Goal: Task Accomplishment & Management: Manage account settings

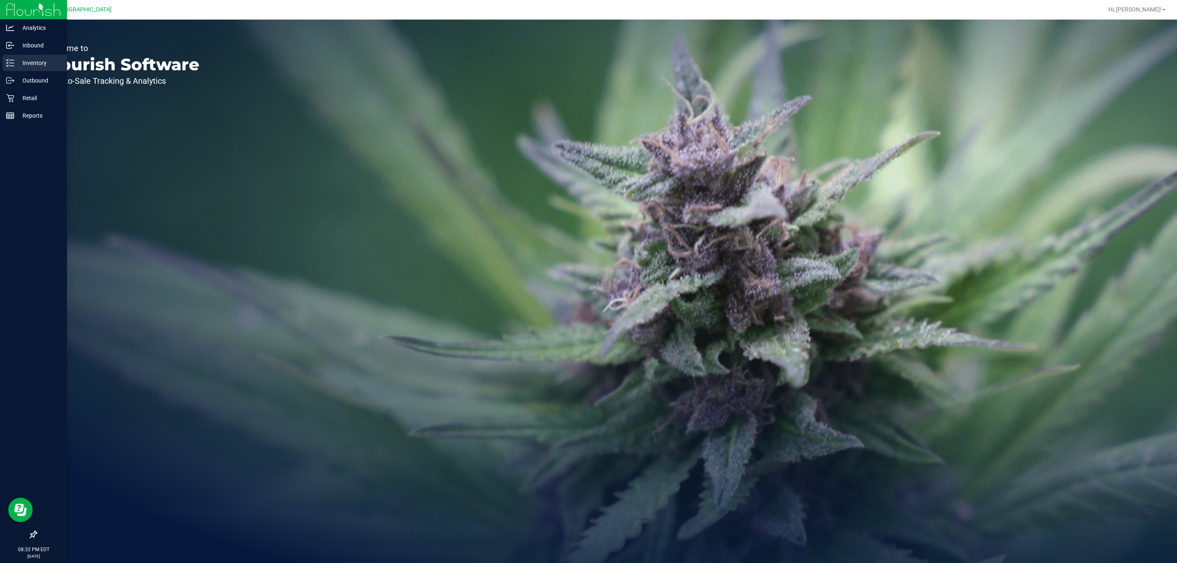
click at [4, 71] on link "Inventory" at bounding box center [33, 64] width 67 height 18
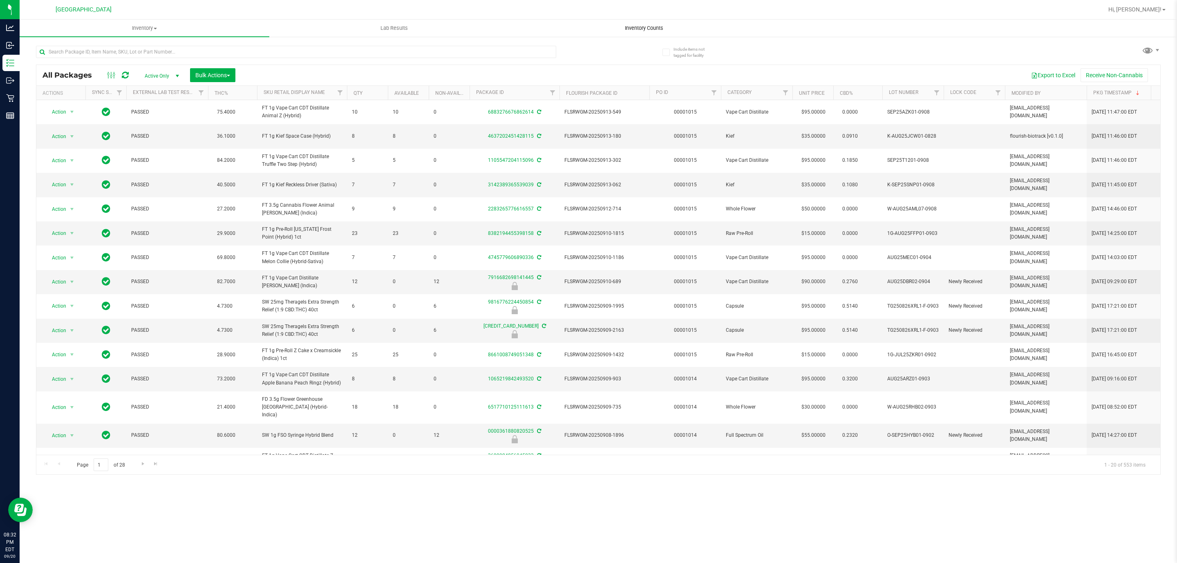
click at [648, 21] on uib-tab-heading "Inventory Counts" at bounding box center [644, 28] width 249 height 16
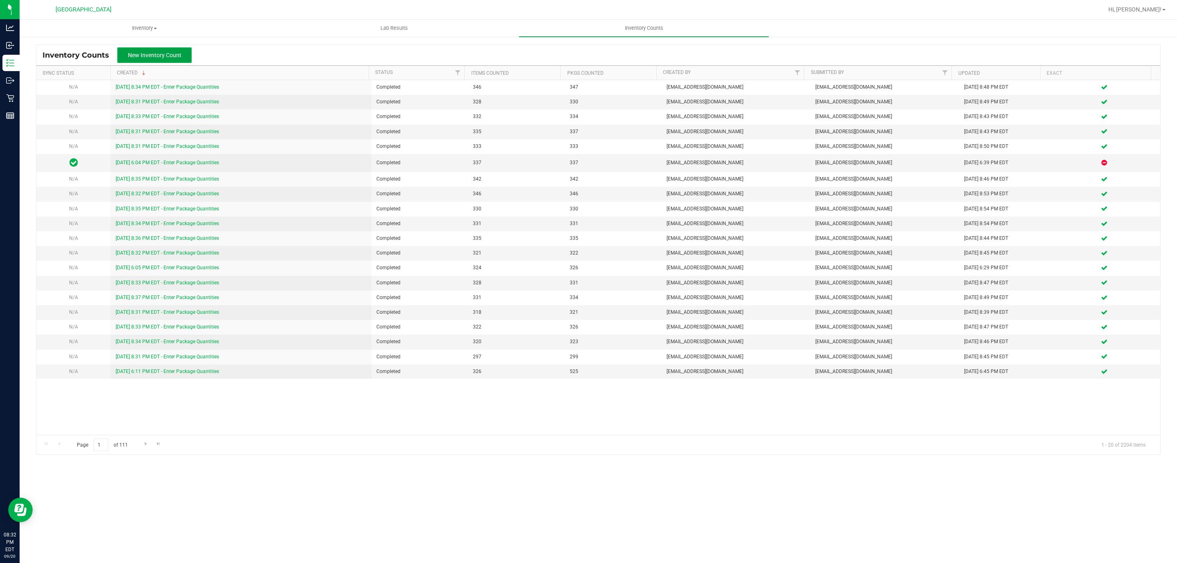
click at [168, 53] on span "New Inventory Count" at bounding box center [155, 55] width 54 height 7
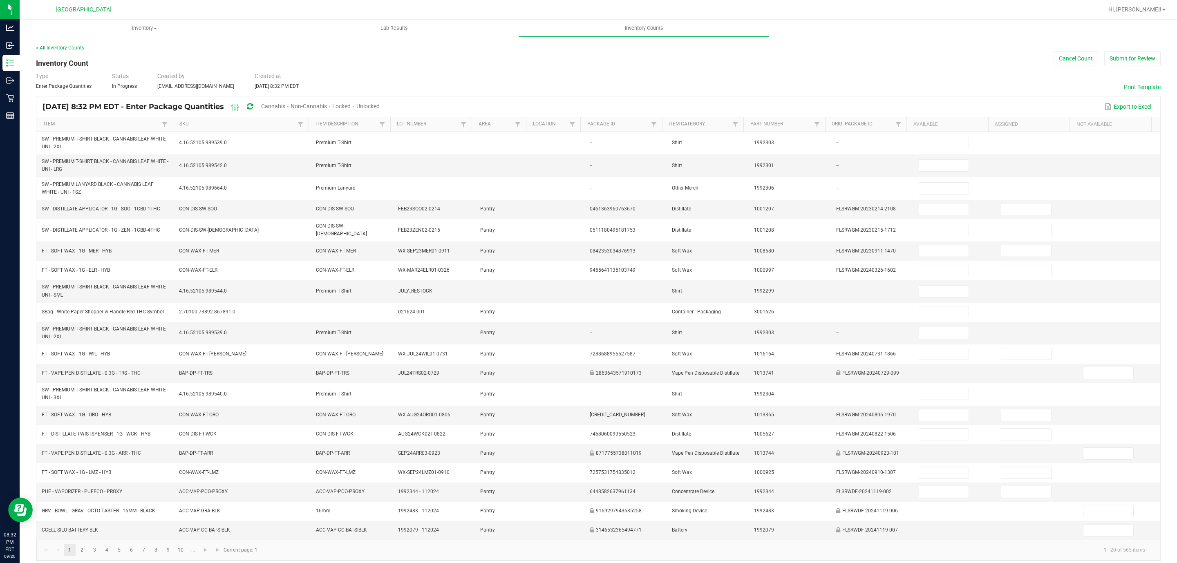
click at [380, 105] on span "Unlocked" at bounding box center [368, 106] width 23 height 7
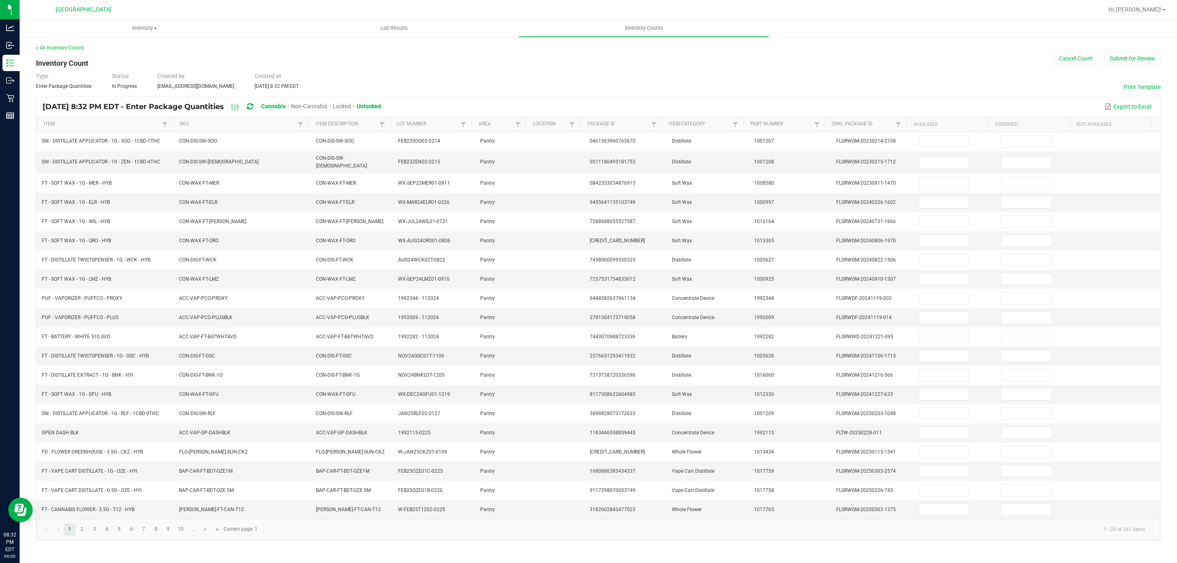
click at [269, 120] on th "SKU" at bounding box center [241, 124] width 136 height 15
click at [263, 121] on link "SKU" at bounding box center [237, 124] width 116 height 7
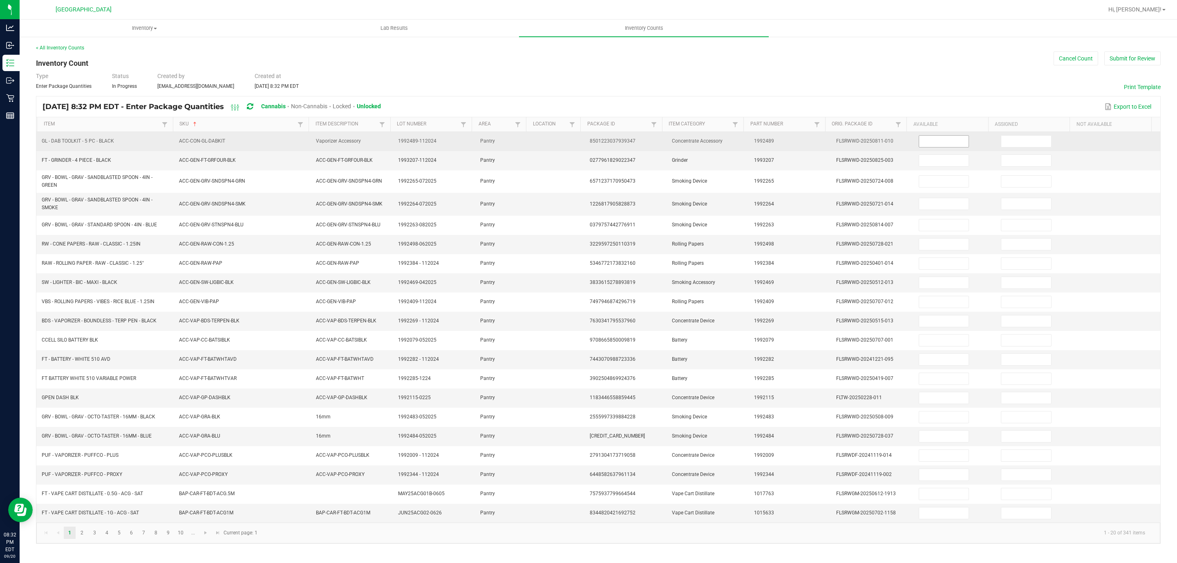
click at [943, 145] on input at bounding box center [945, 141] width 50 height 11
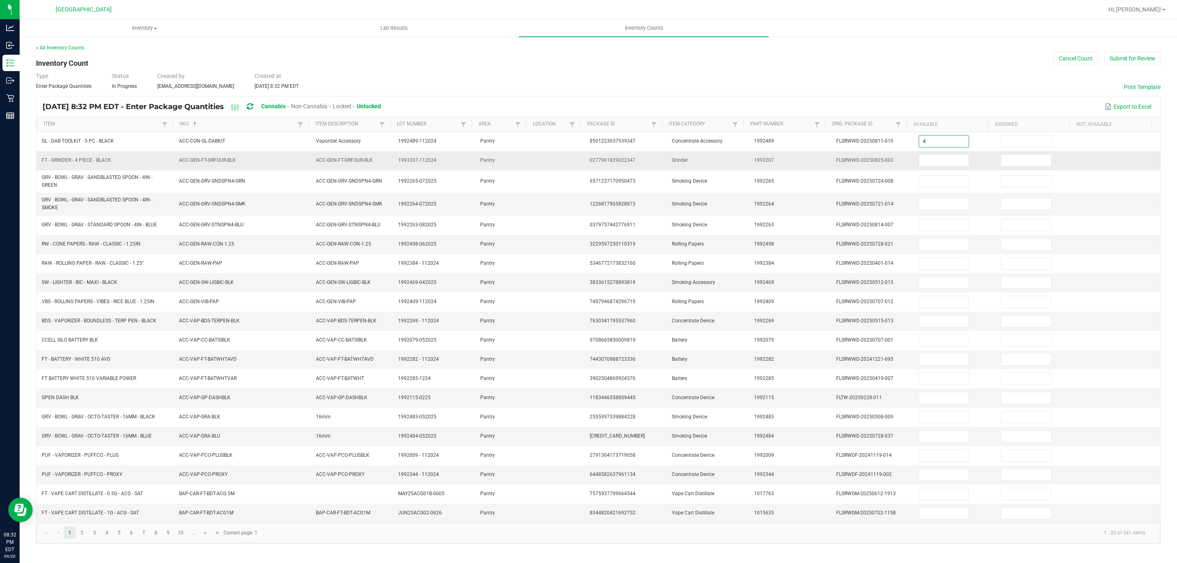
type input "4"
type input "0"
type input "9"
type input "0"
type input "8"
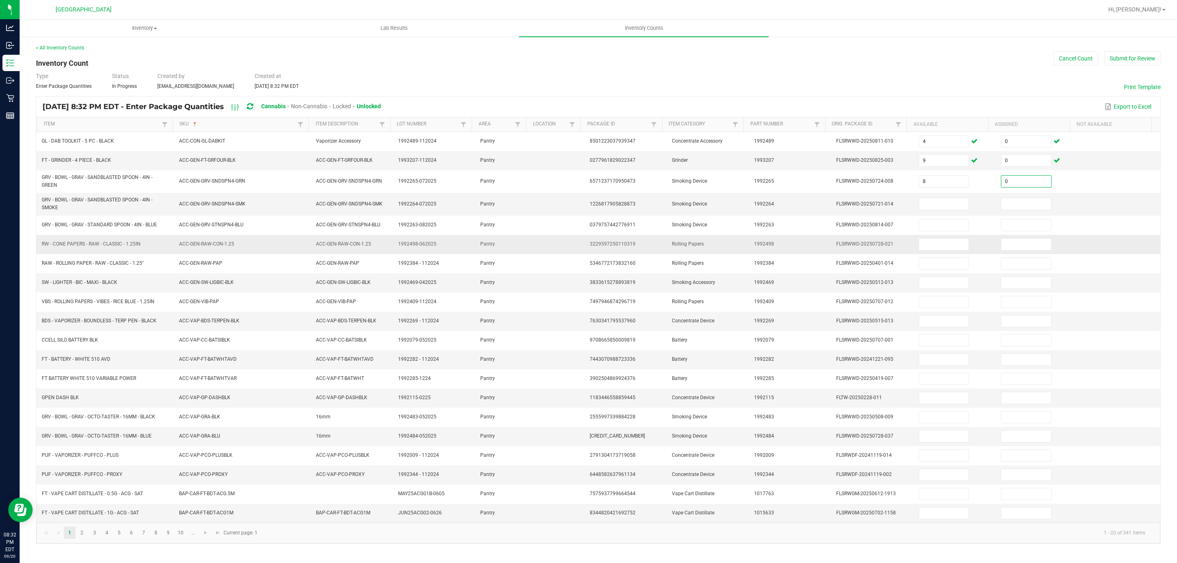
type input "0"
type input "1"
type input "0"
type input "9"
type input "0"
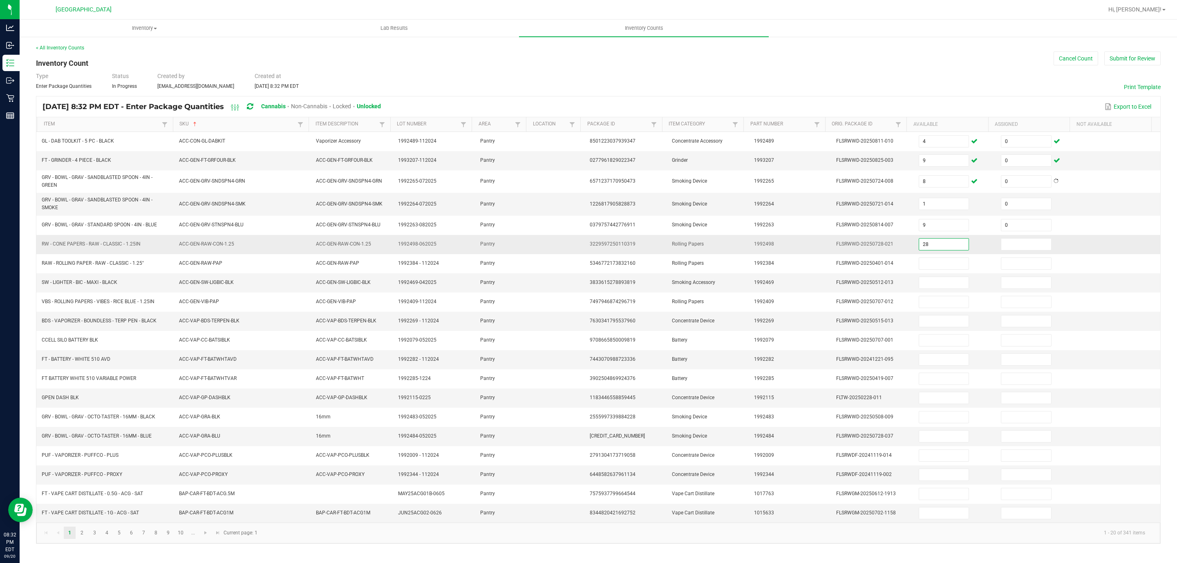
type input "28"
type input "0"
type input "14"
type input "0"
type input "6"
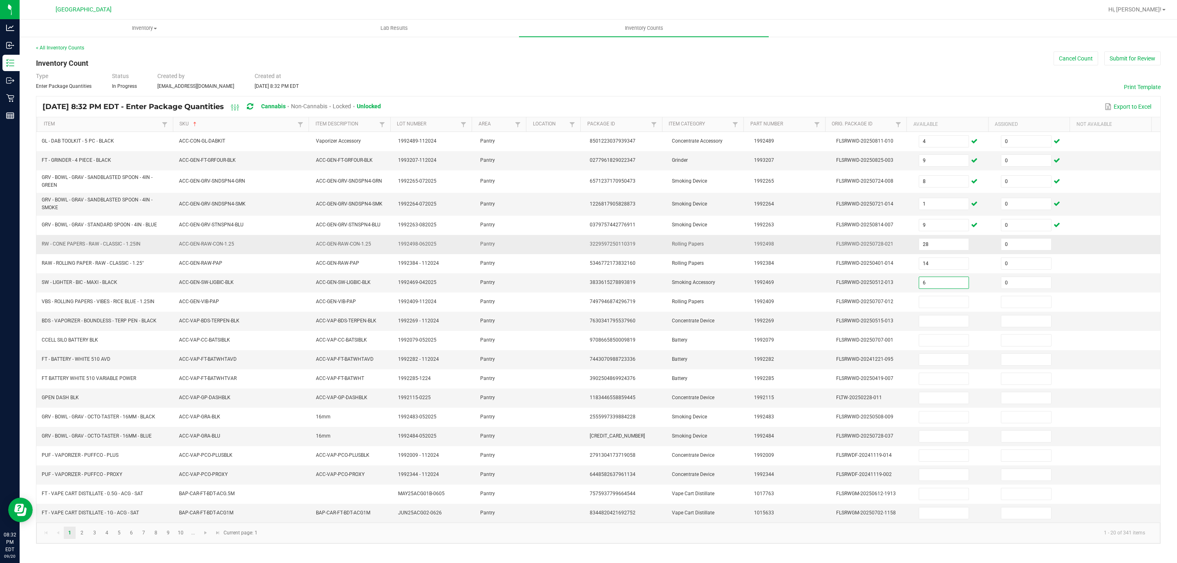
type input "0"
type input "43"
type input "0"
type input "2"
type input "0"
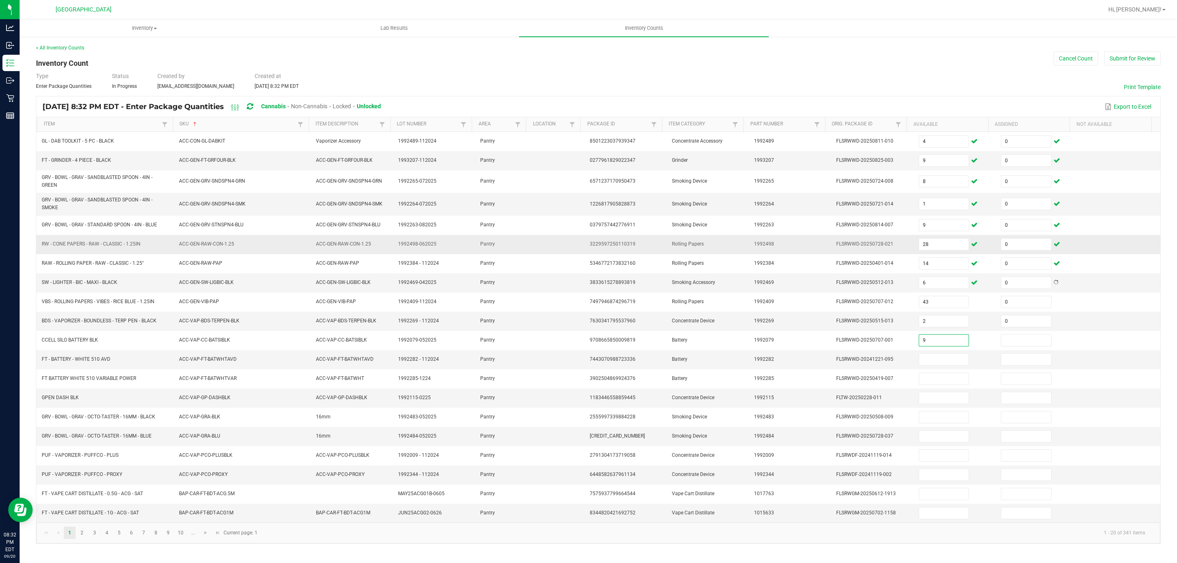
type input "9"
type input "0"
type input "20"
type input "0"
click at [1011, 366] on input at bounding box center [1027, 359] width 50 height 11
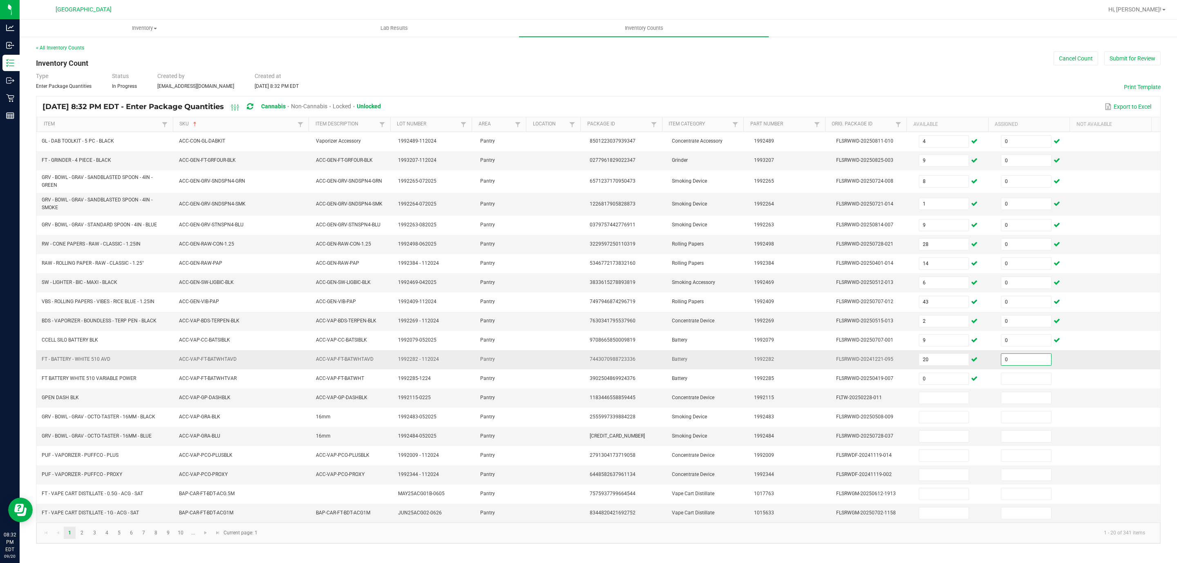
type input "0"
type input "8"
type input "0"
type input "4"
type input "0"
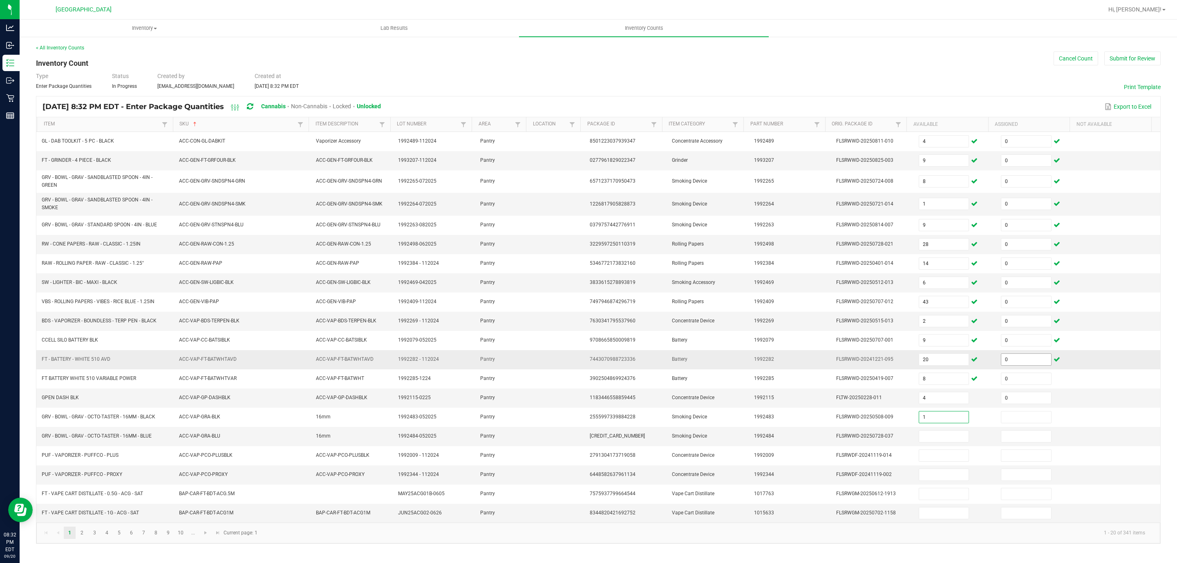
type input "1"
type input "0"
type input "2"
type input "0"
type input "5"
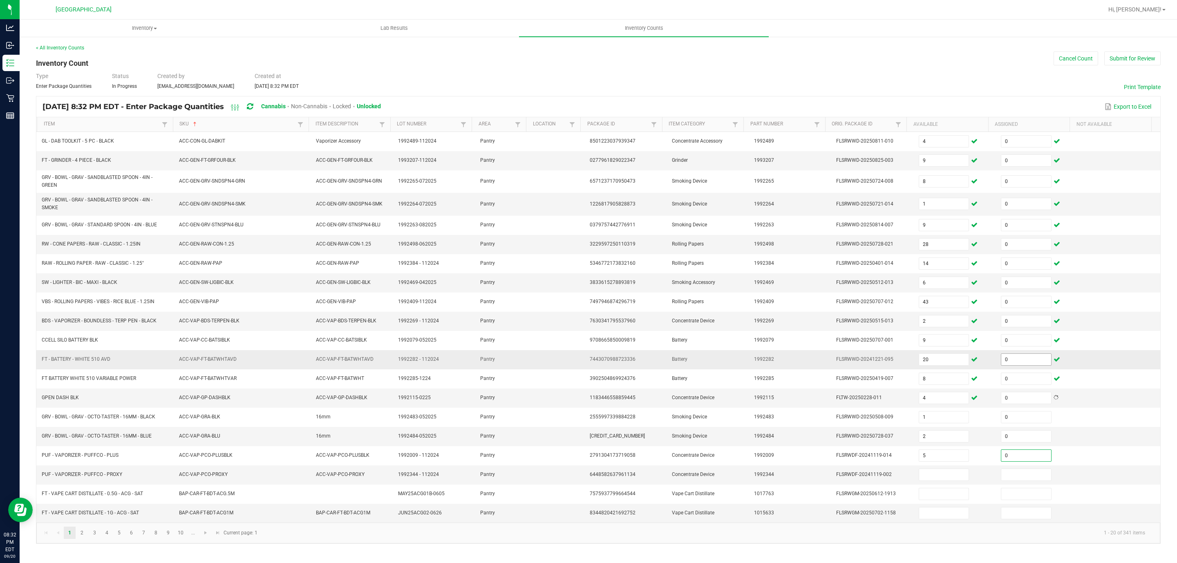
type input "0"
type input "10"
click at [1002, 481] on input at bounding box center [1027, 474] width 50 height 11
type input "0"
type input "8"
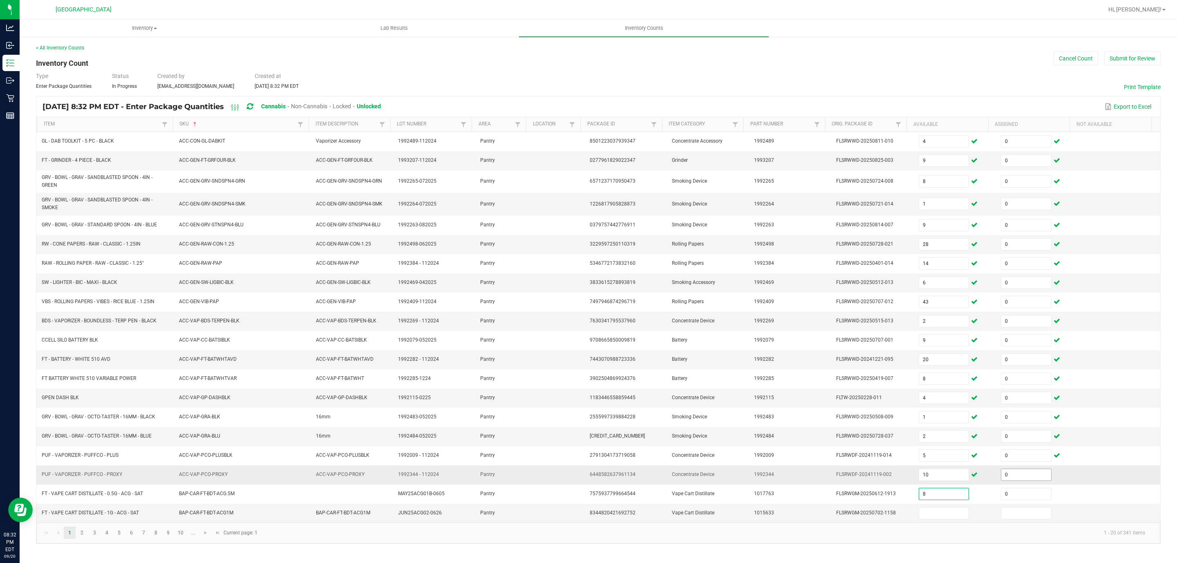
type input "0"
type input "11"
type input "0"
click at [203, 536] on span "Go to the next page" at bounding box center [205, 533] width 7 height 7
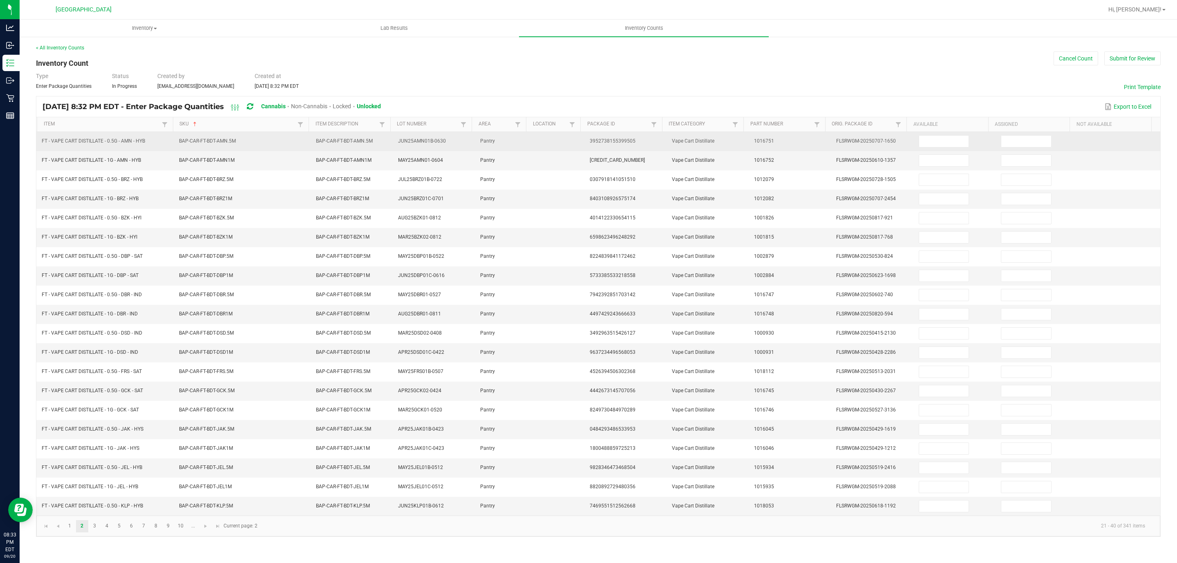
click at [941, 133] on td at bounding box center [955, 141] width 82 height 19
click at [940, 139] on input at bounding box center [945, 141] width 50 height 11
type input "6"
type input "0"
type input "3"
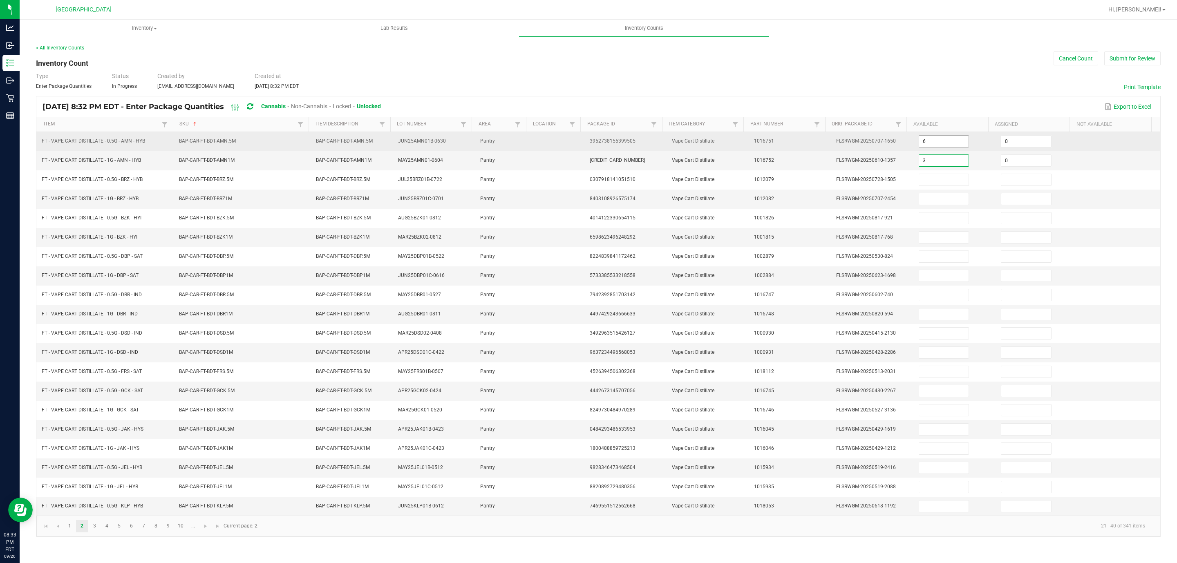
type input "0"
type input "5"
type input "0"
type input "5"
type input "0"
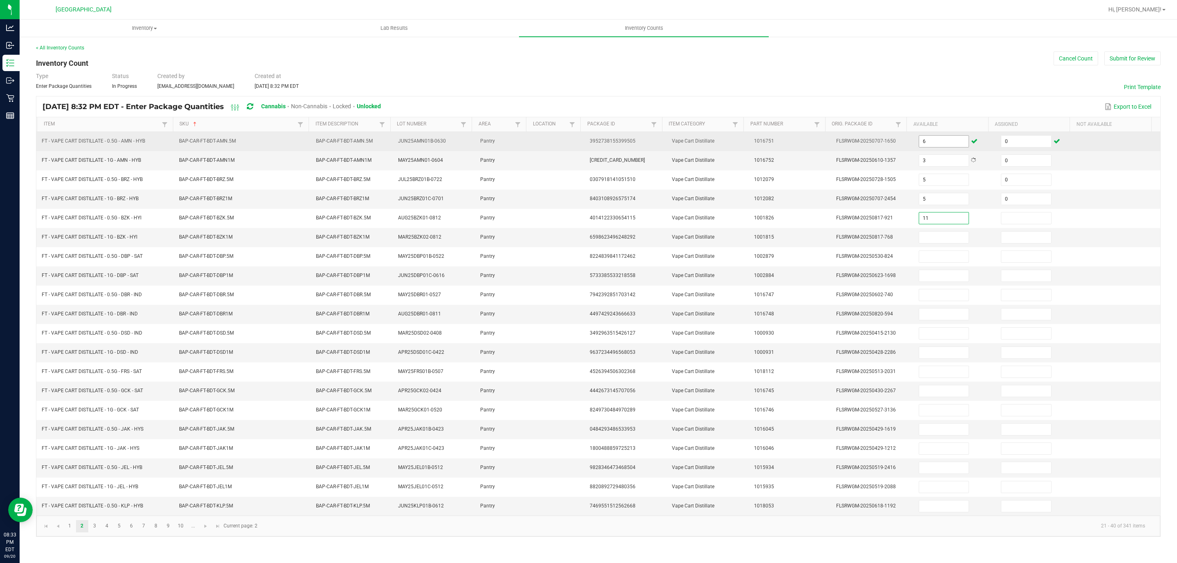
type input "11"
type input "0"
type input "12"
type input "0"
type input "1"
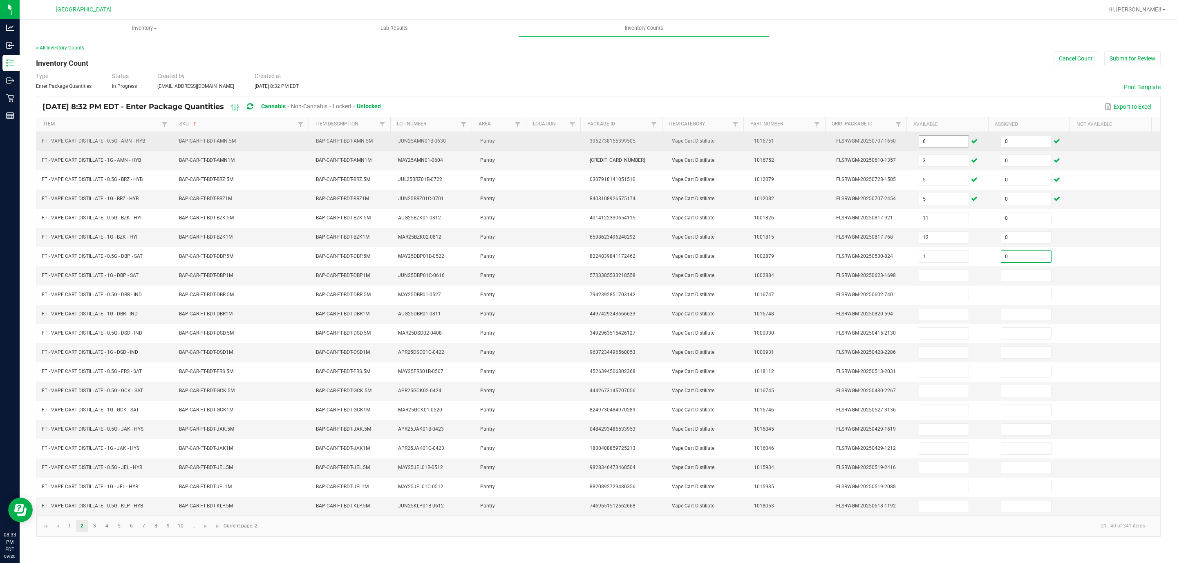
type input "0"
type input "2"
type input "0"
type input "2"
type input "0"
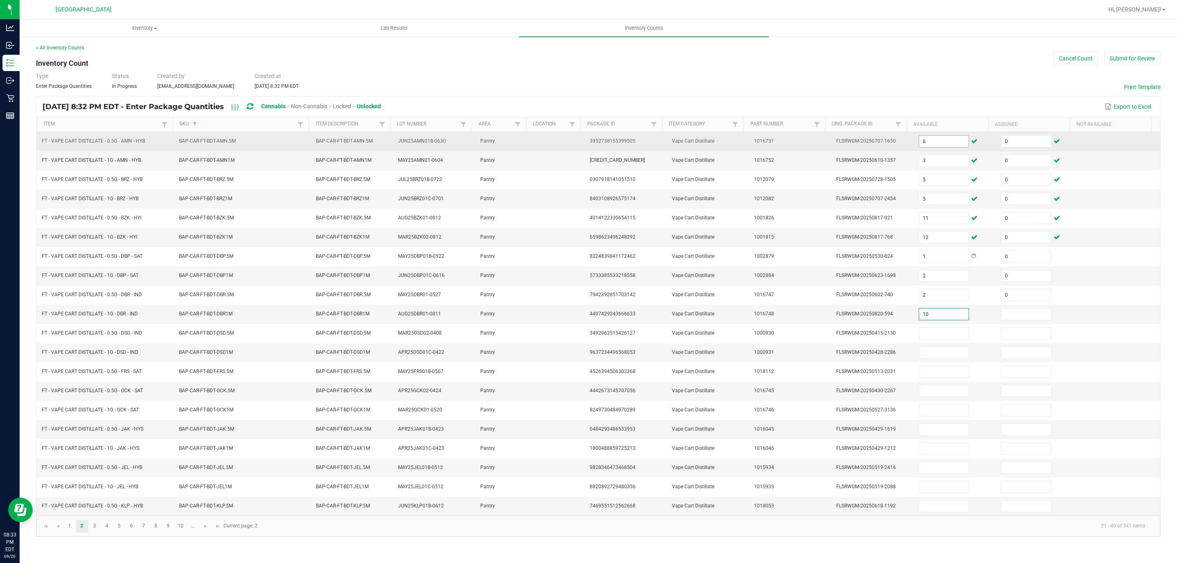
type input "10"
type input "0"
type input "1"
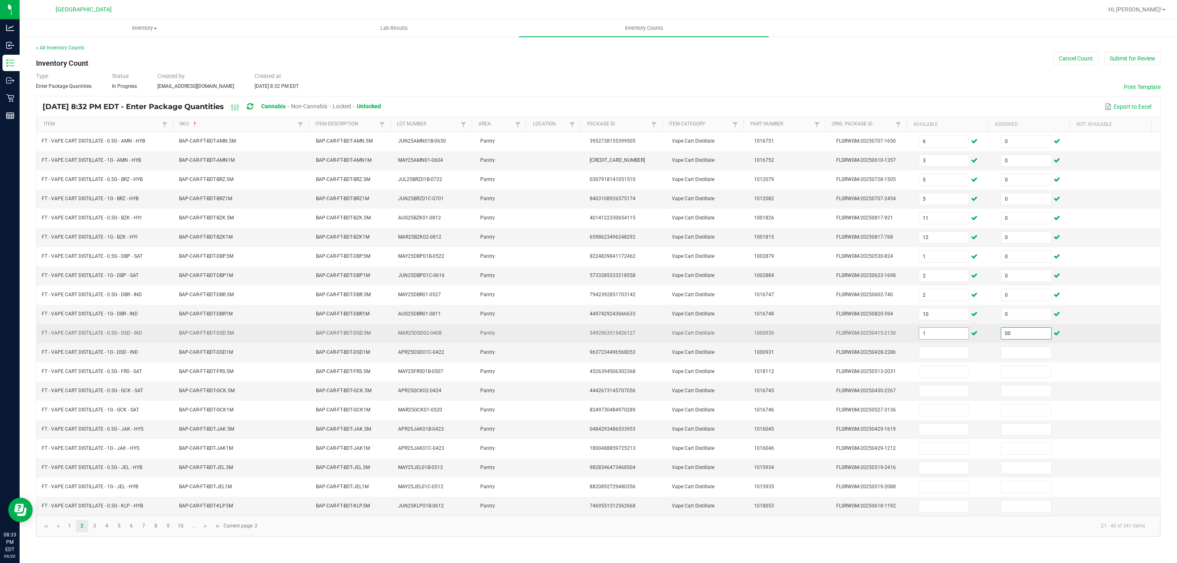
type input "0"
click at [932, 339] on input "1" at bounding box center [945, 333] width 50 height 11
type input "10"
type input "5"
type input "0"
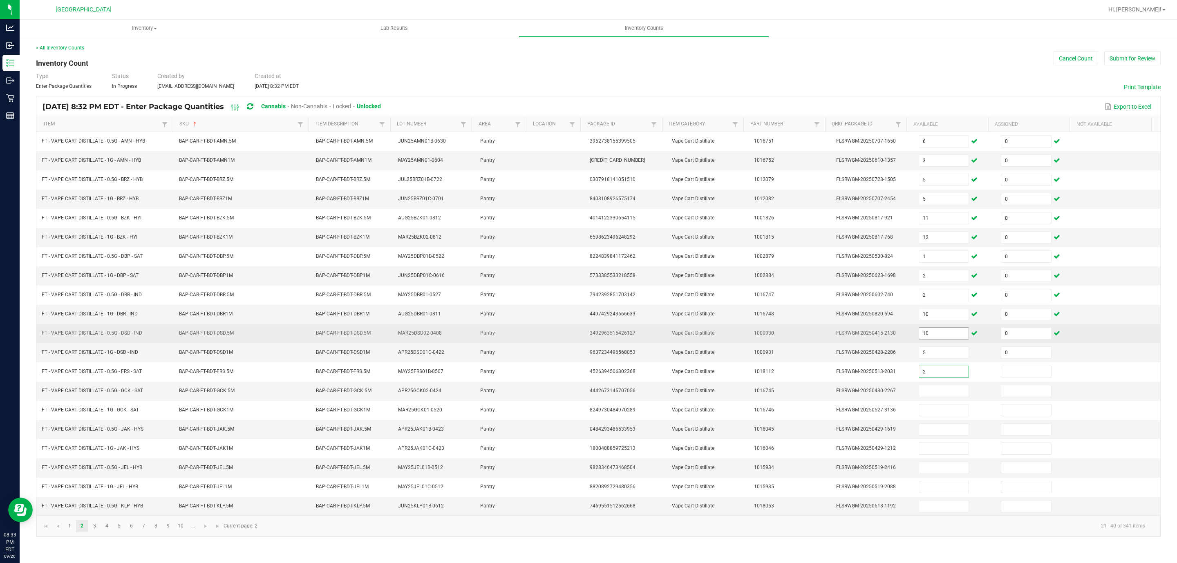
type input "2"
type input "0"
type input "1"
type input "0"
type input "9"
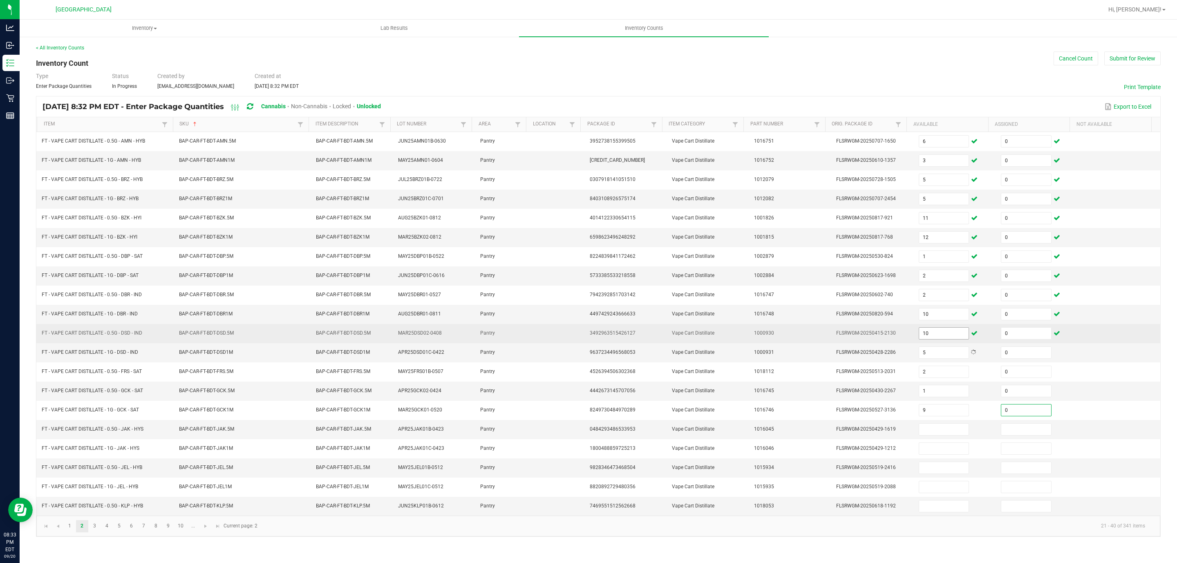
type input "0"
type input "8"
type input "0"
type input "11"
type input "0"
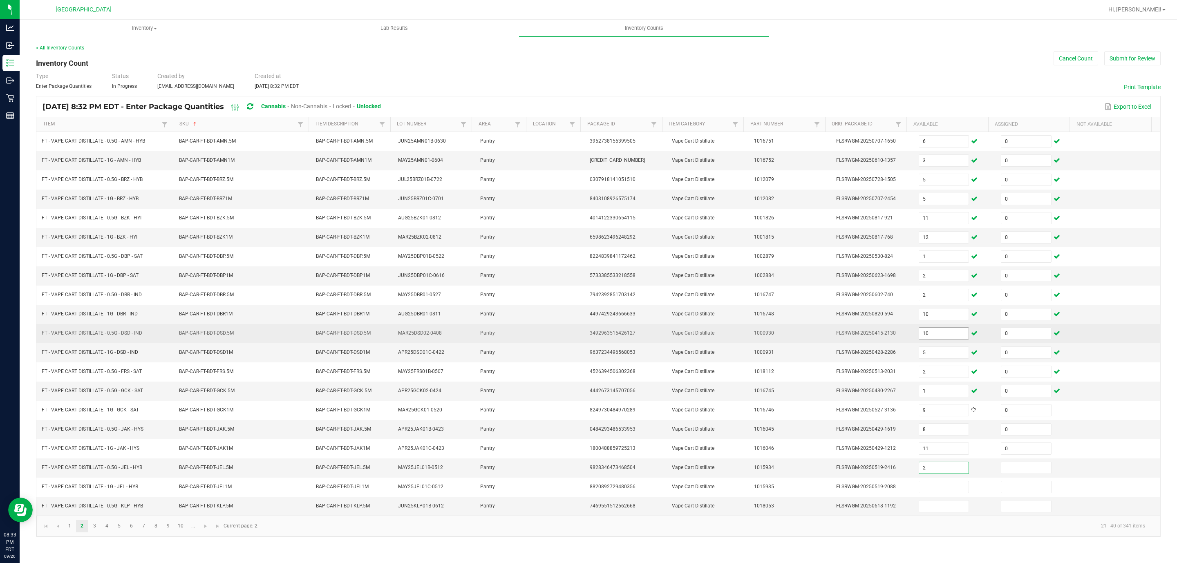
type input "2"
type input "0"
type input "3"
type input "0"
type input "4"
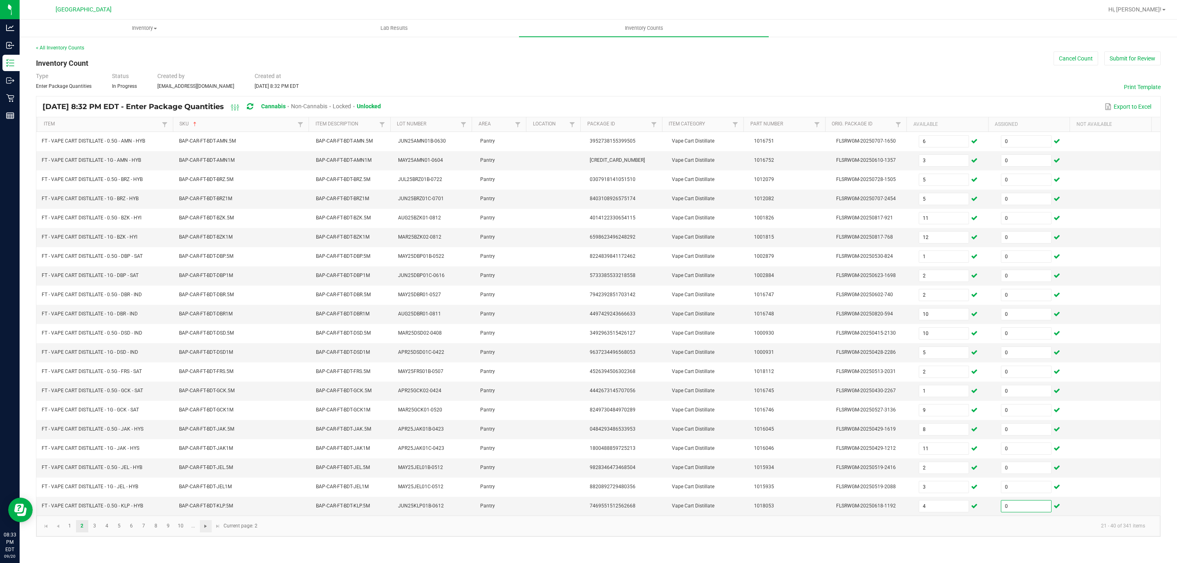
type input "0"
click at [203, 530] on span "Go to the next page" at bounding box center [205, 526] width 7 height 7
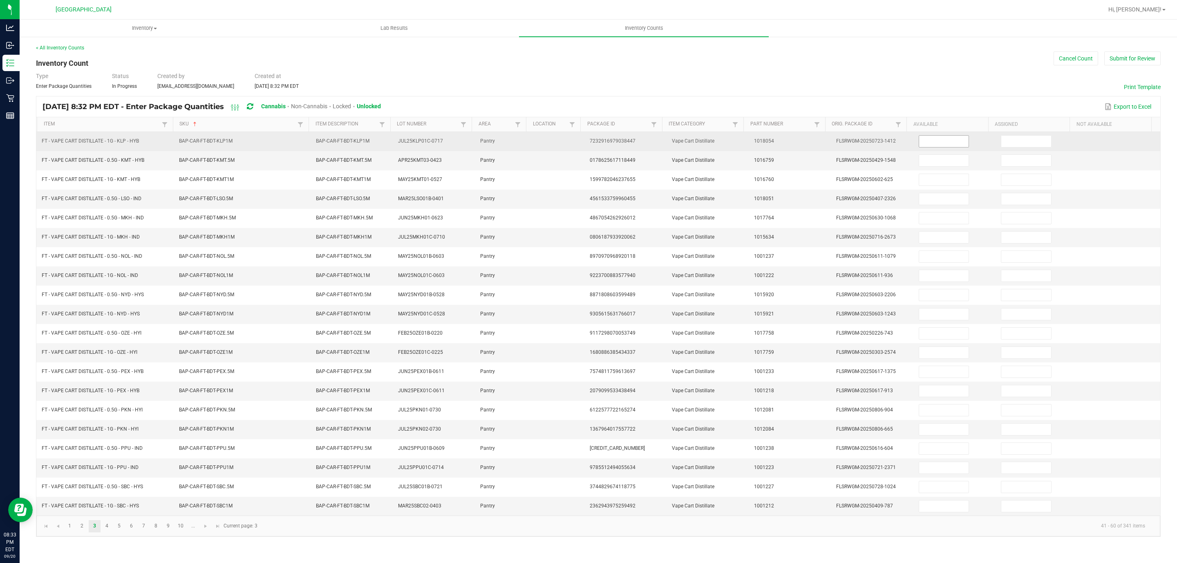
click at [920, 141] on input at bounding box center [945, 141] width 50 height 11
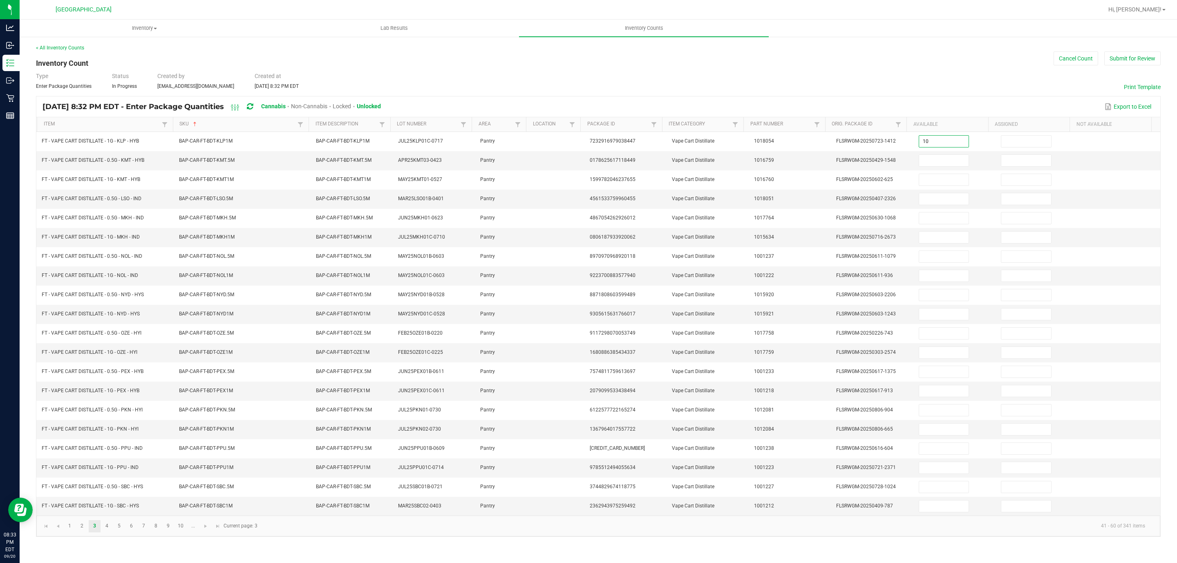
type input "10"
type input "0"
type input "10"
type input "0"
type input "9"
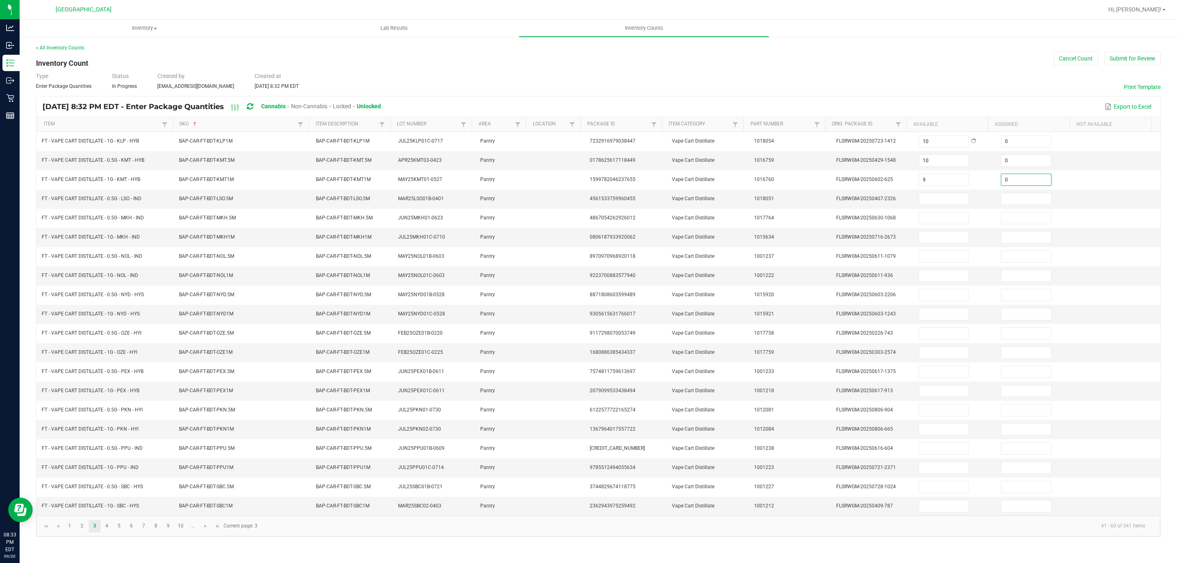
type input "0"
type input "5"
type input "0"
type input "5"
type input "0"
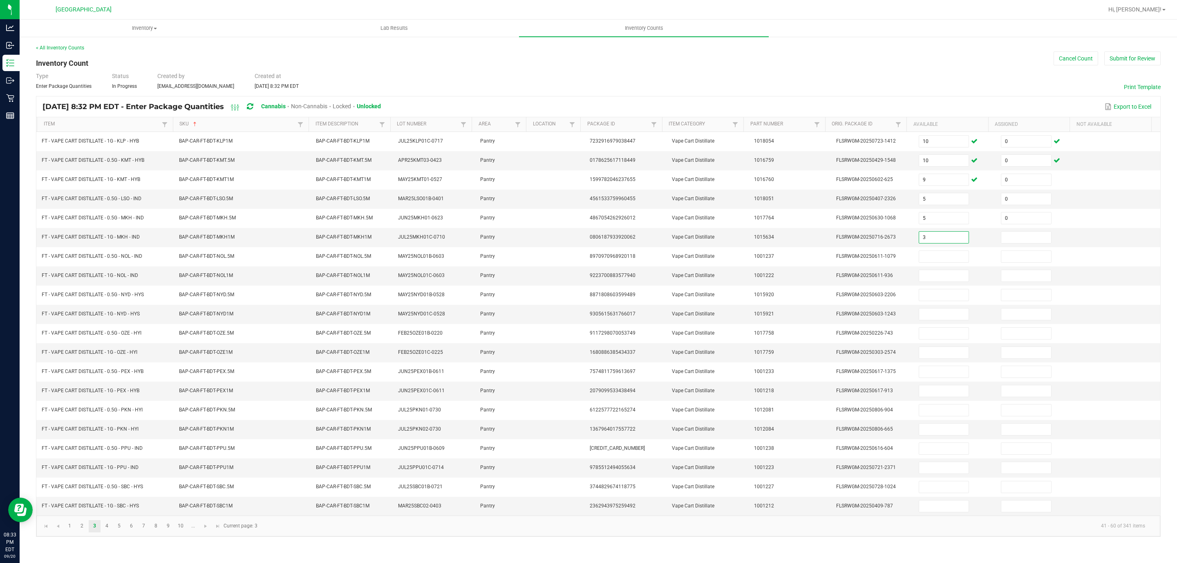
type input "3"
type input "0"
type input "6"
type input "0"
type input "5"
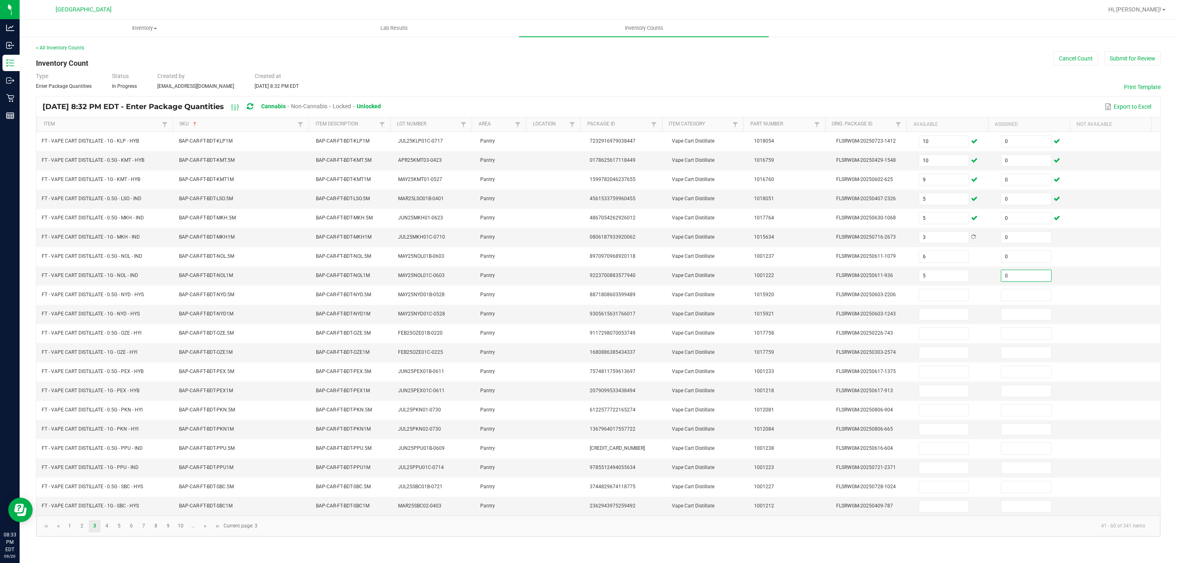
type input "0"
type input "2"
type input "0"
type input "12"
type input "0"
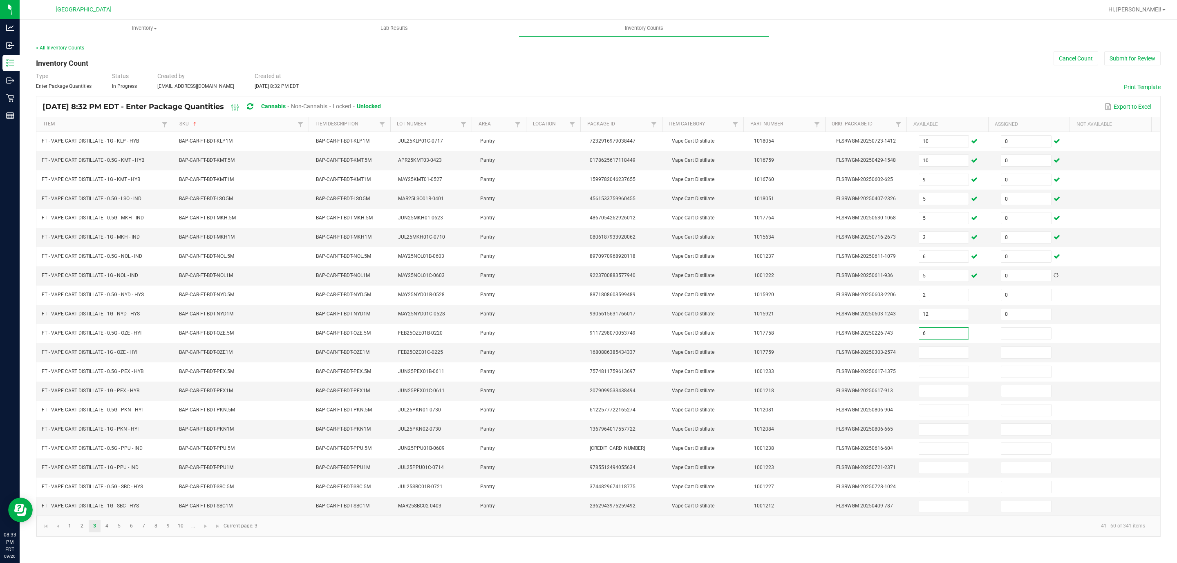
type input "6"
type input "0"
type input "1"
type input "0"
type input "10"
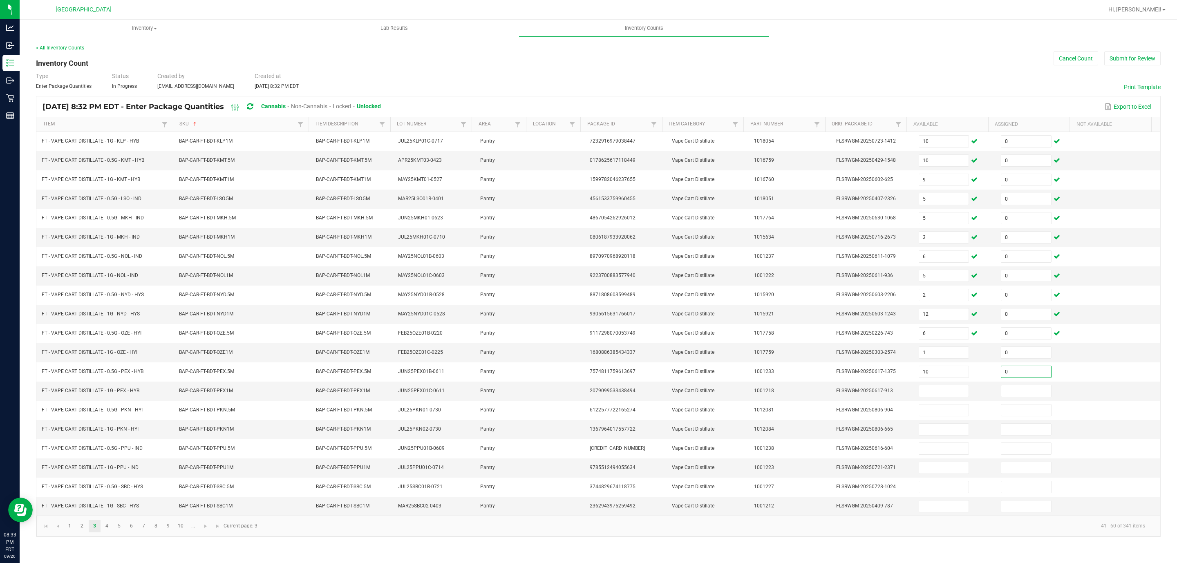
type input "0"
type input "12"
type input "0"
type input "1"
type input "0"
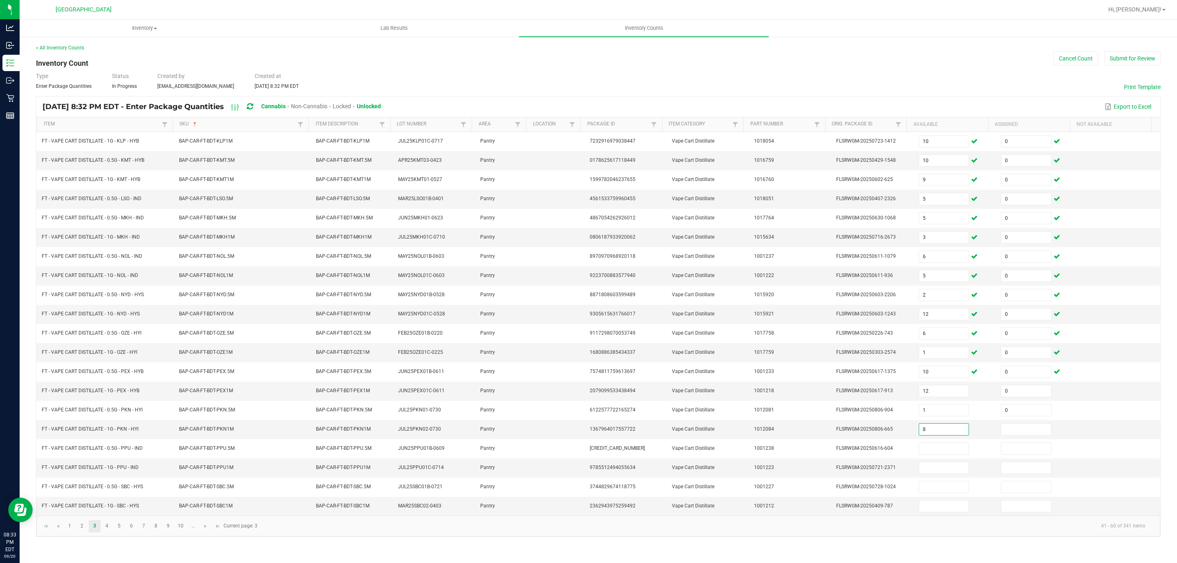
type input "8"
type input "0"
type input "3"
type input "0"
type input "8"
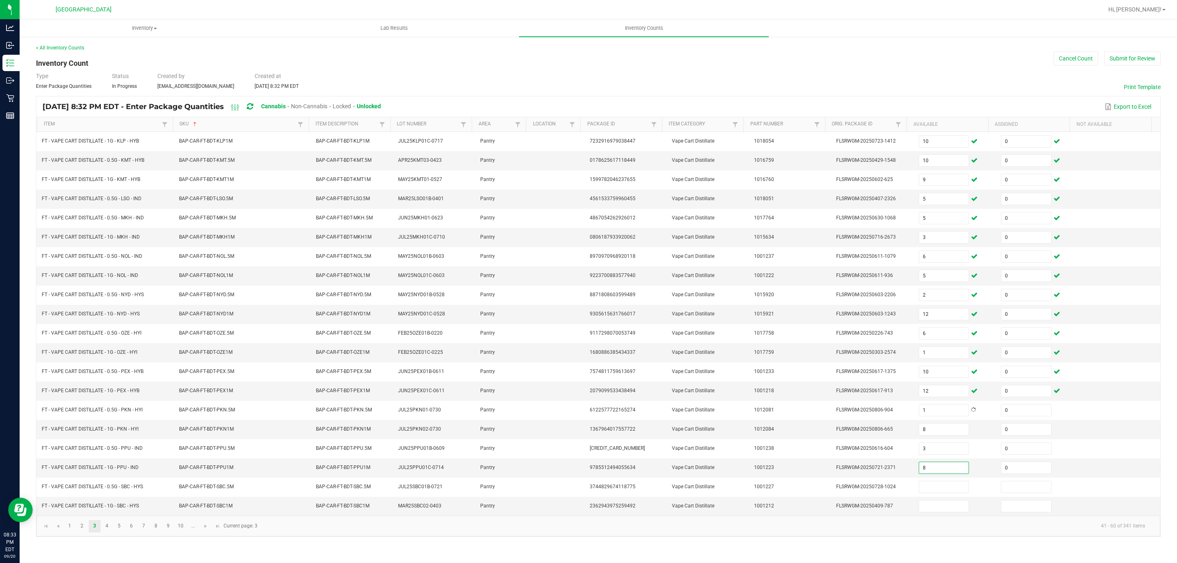
type input "0"
type input "8"
type input "0"
click at [204, 530] on span "Go to the next page" at bounding box center [205, 526] width 7 height 7
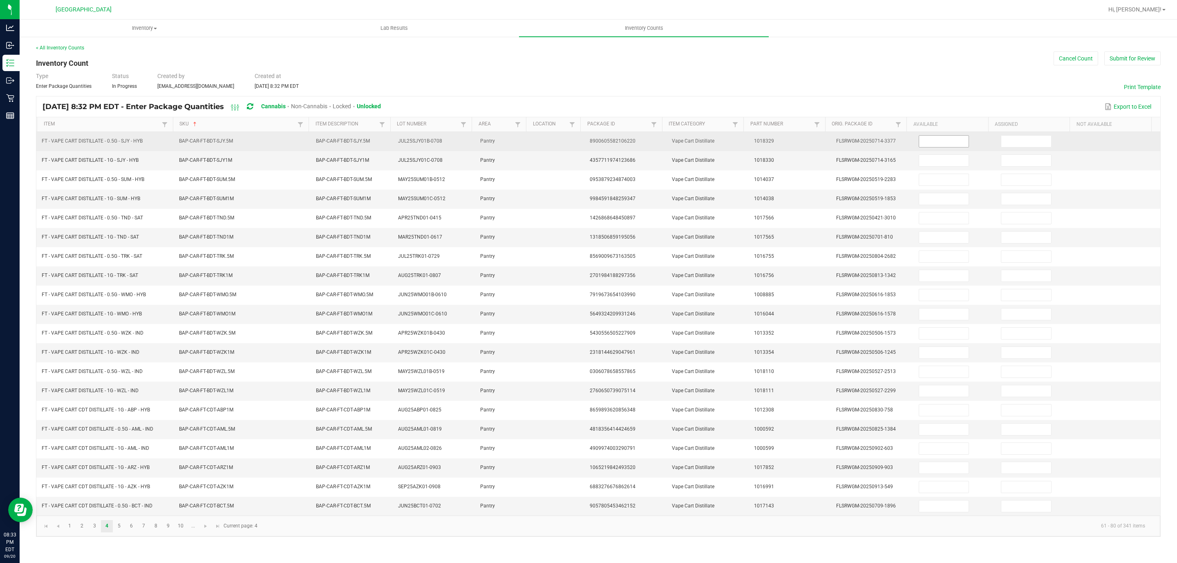
click at [937, 142] on input at bounding box center [945, 141] width 50 height 11
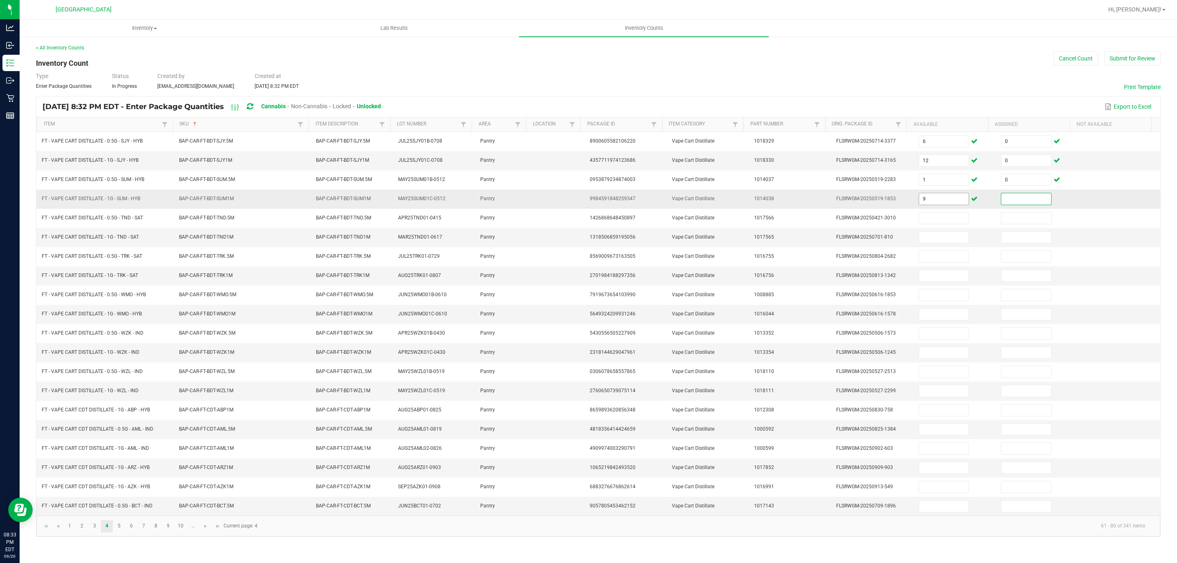
click at [945, 205] on input "9" at bounding box center [945, 198] width 50 height 11
click at [205, 530] on span "Go to the next page" at bounding box center [205, 526] width 7 height 7
click at [929, 139] on input at bounding box center [945, 141] width 50 height 11
click at [205, 530] on span "Go to the next page" at bounding box center [205, 526] width 7 height 7
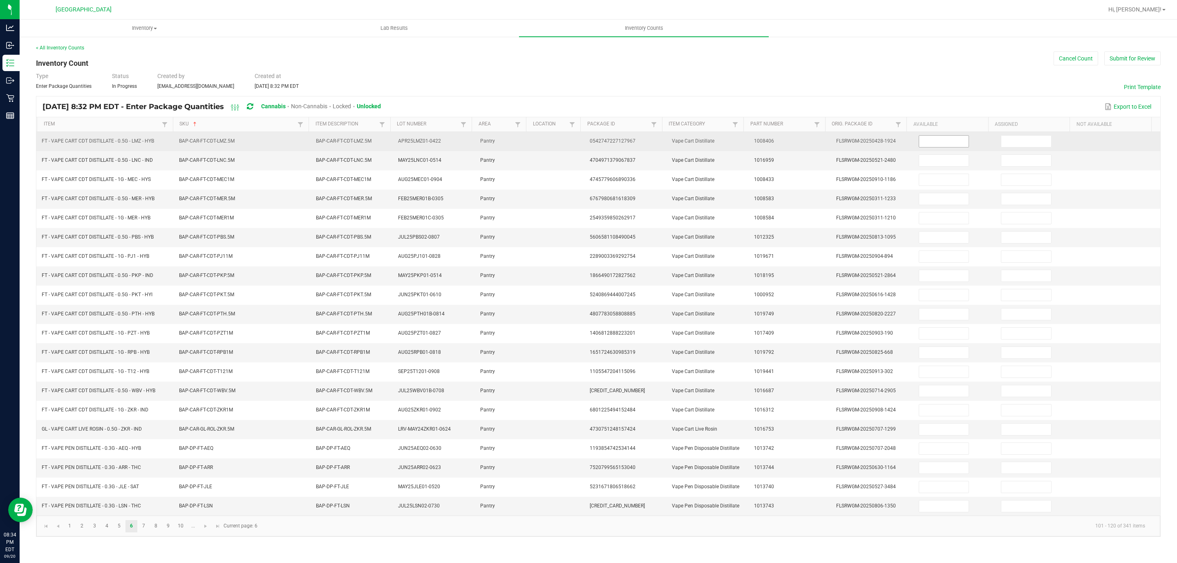
click at [930, 141] on input at bounding box center [945, 141] width 50 height 11
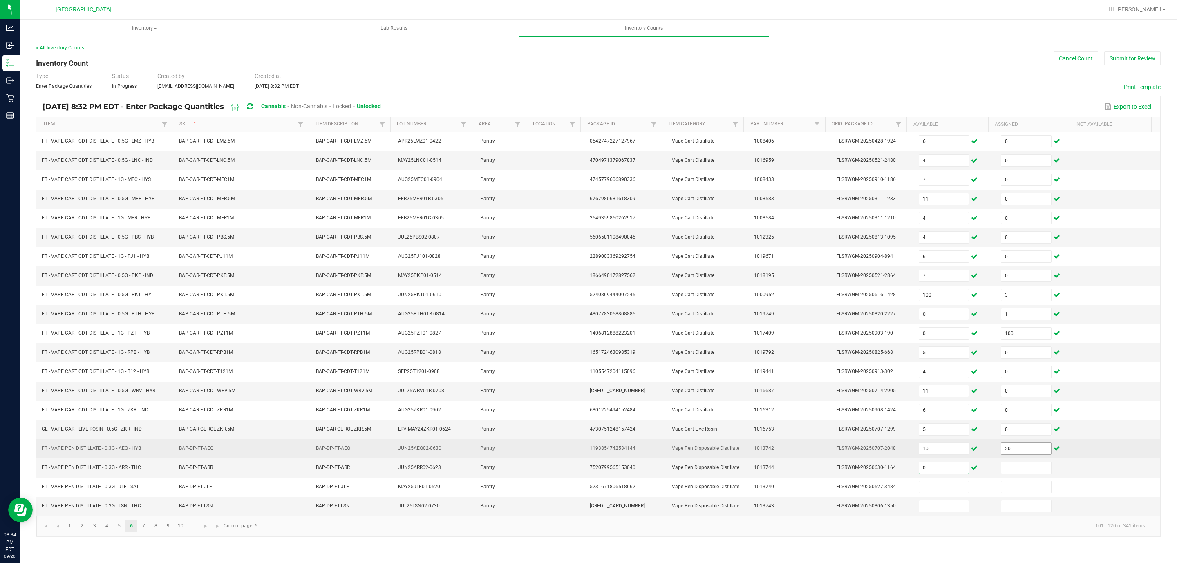
click at [1011, 455] on input "20" at bounding box center [1027, 448] width 50 height 11
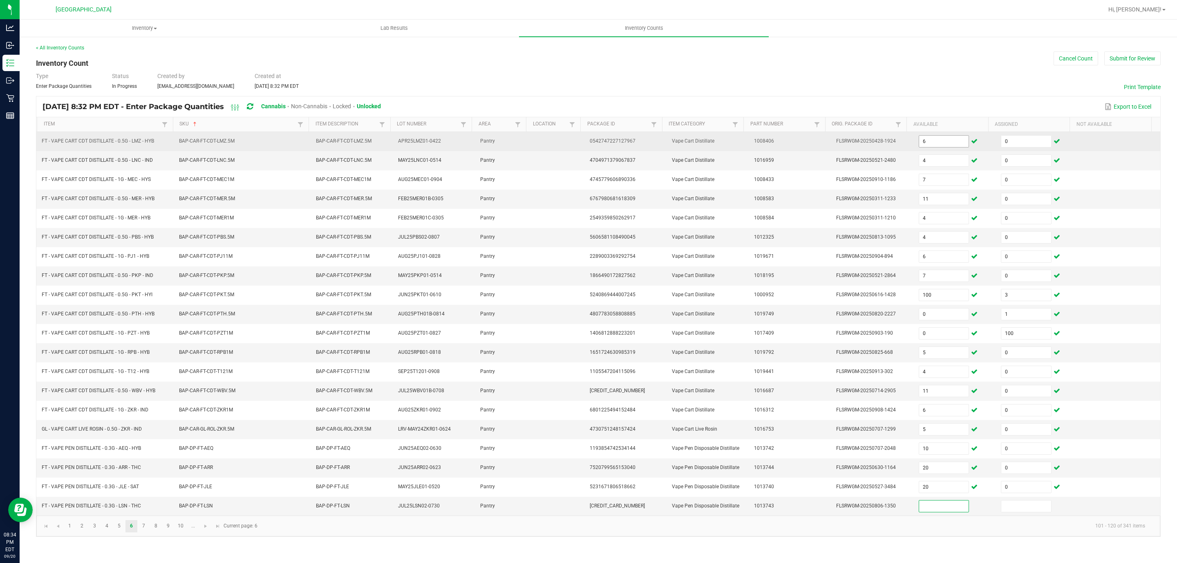
click at [949, 140] on input "6" at bounding box center [945, 141] width 50 height 11
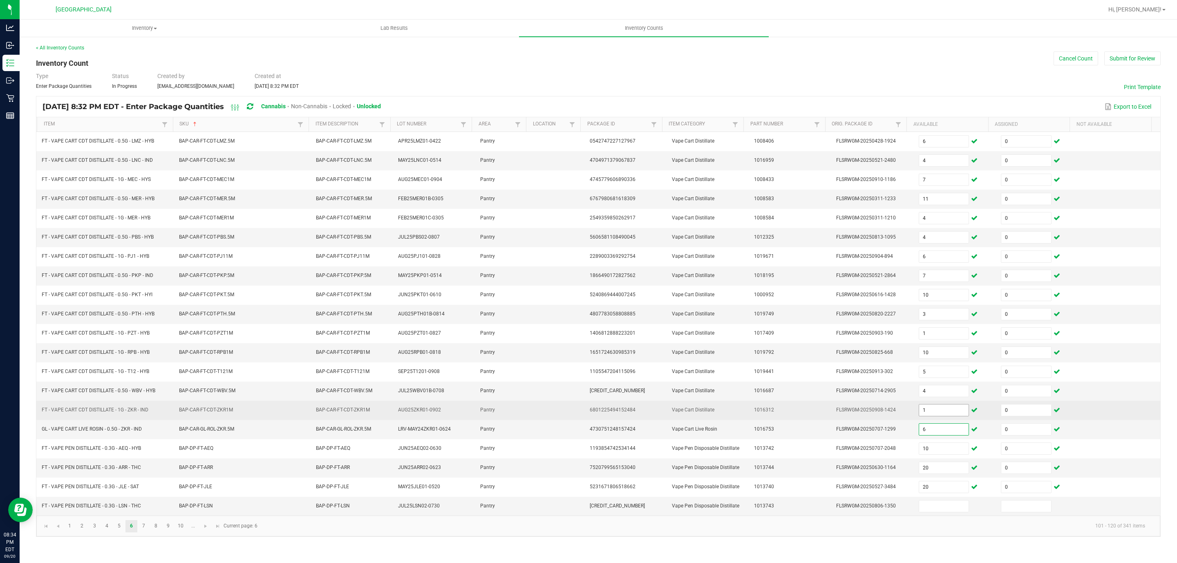
click at [942, 416] on input "1" at bounding box center [945, 410] width 50 height 11
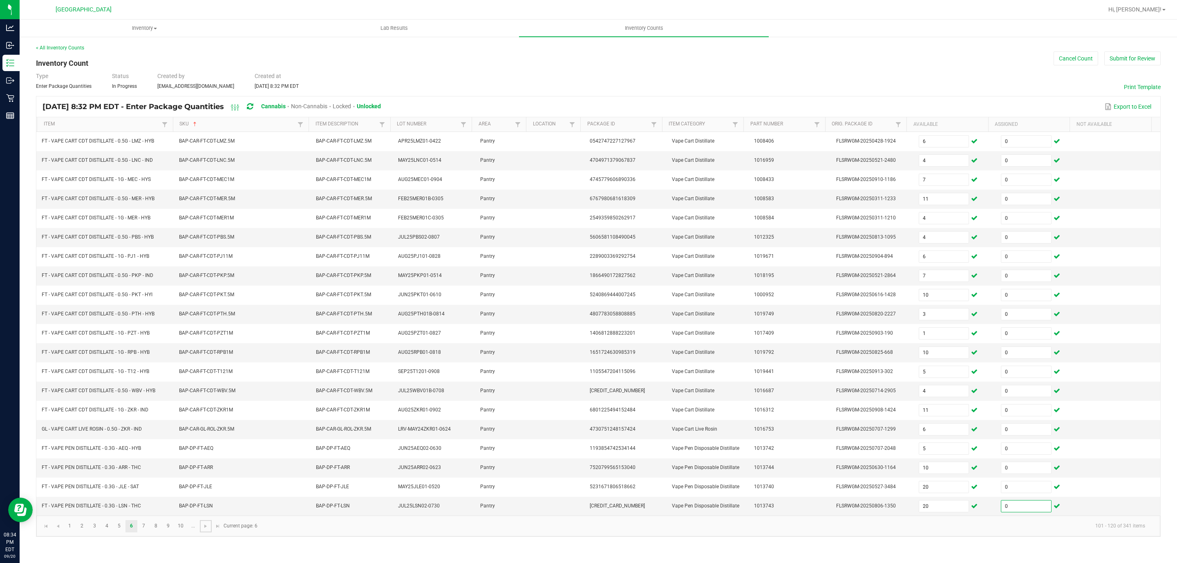
click at [206, 530] on span "Go to the next page" at bounding box center [205, 526] width 7 height 7
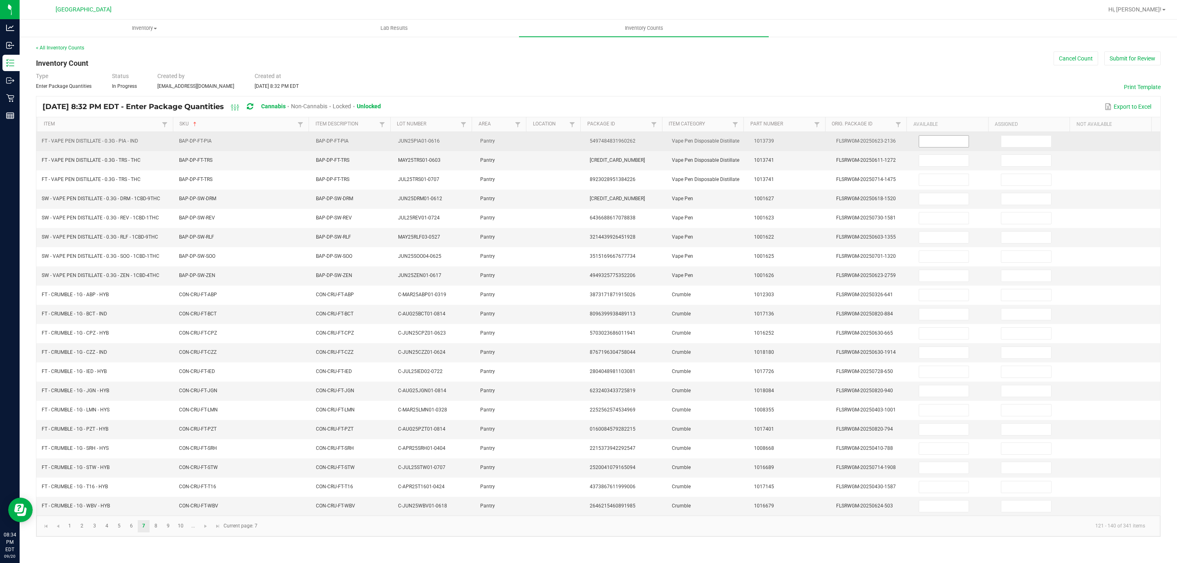
click at [936, 146] on input at bounding box center [945, 141] width 50 height 11
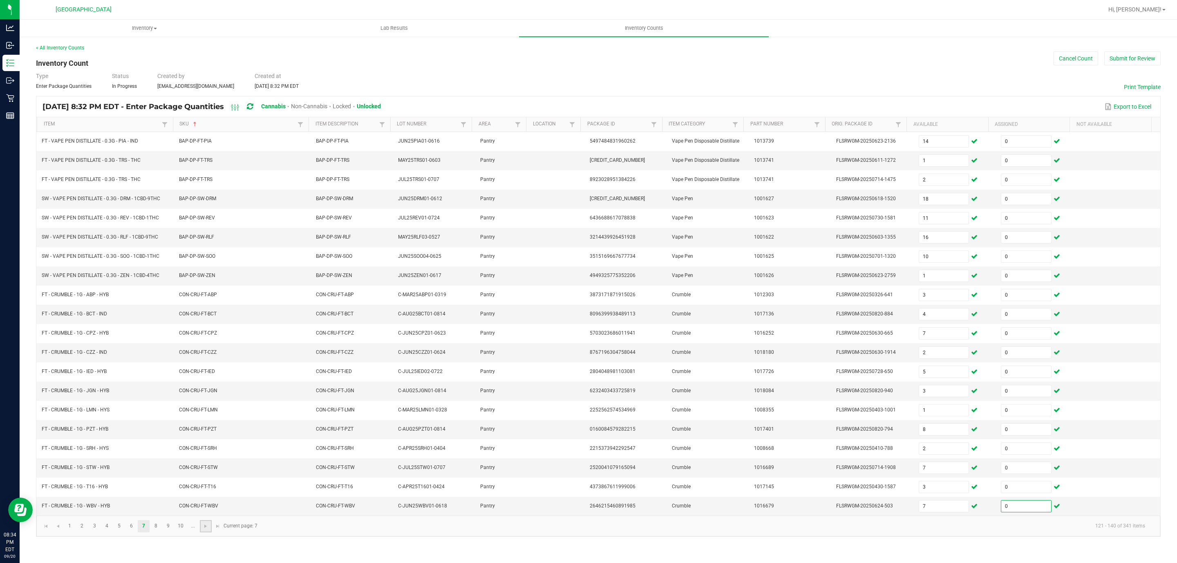
click at [207, 533] on link at bounding box center [206, 526] width 12 height 12
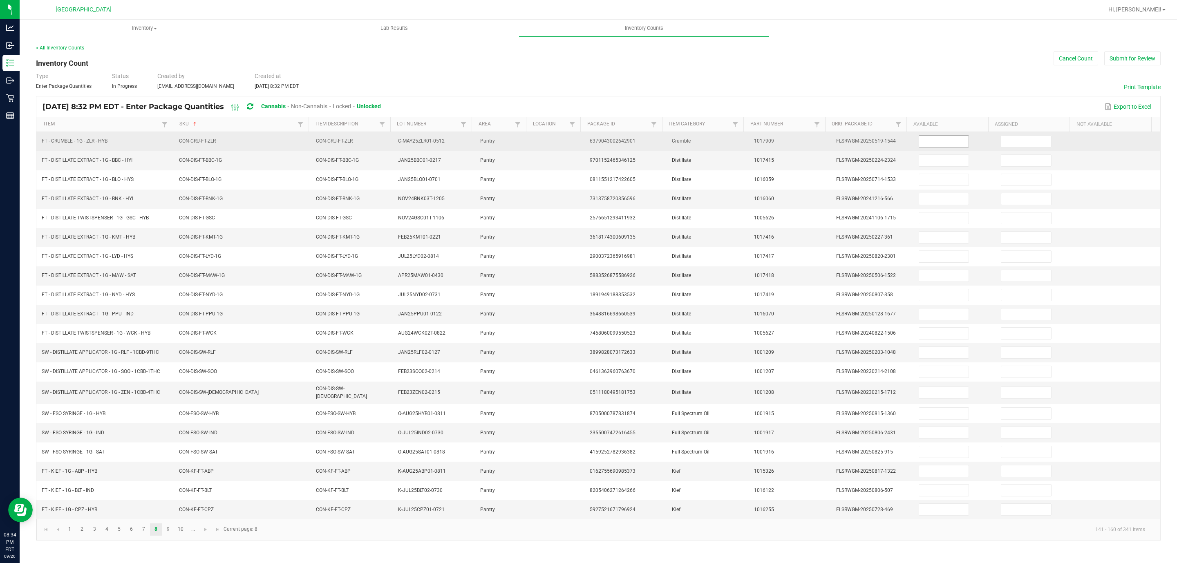
click at [944, 145] on input at bounding box center [945, 141] width 50 height 11
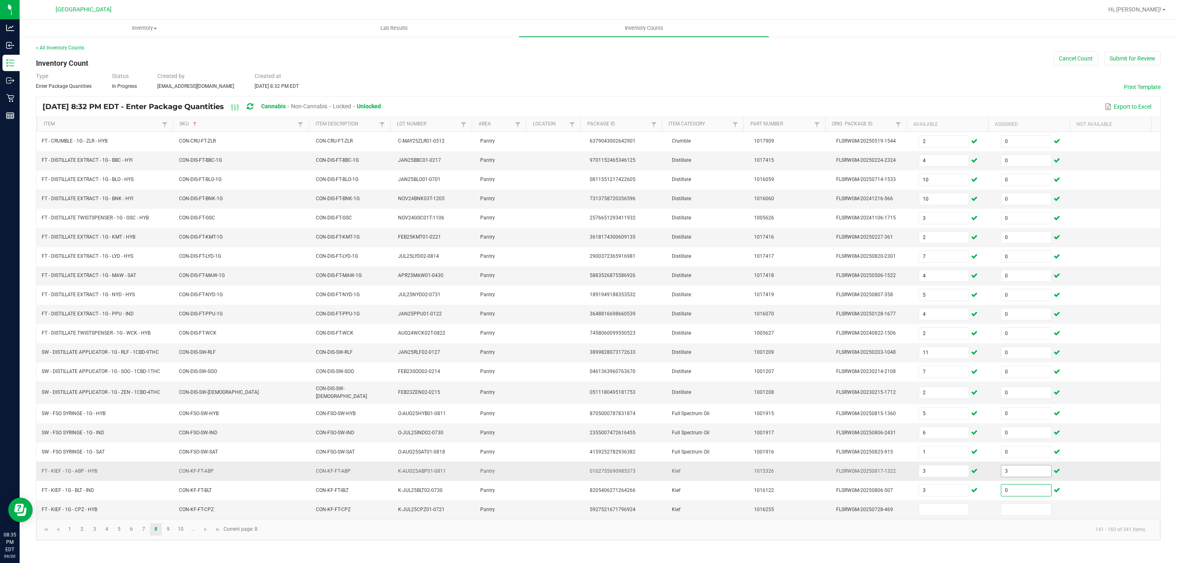
click at [1022, 477] on input "3" at bounding box center [1027, 471] width 50 height 11
click at [205, 533] on span "Go to the next page" at bounding box center [205, 530] width 7 height 7
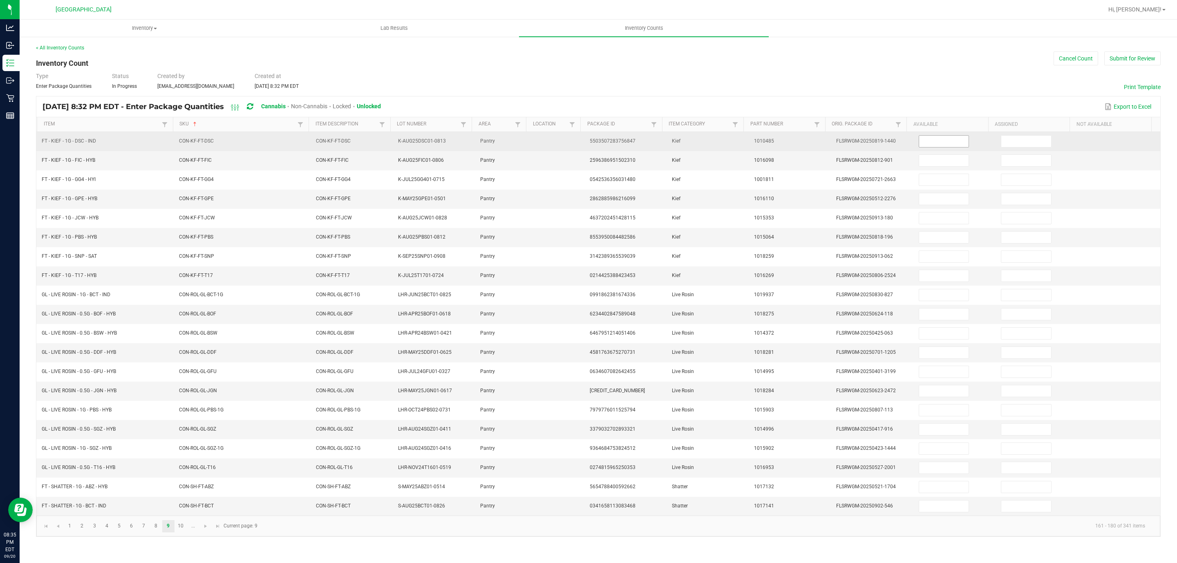
click at [934, 143] on input at bounding box center [945, 141] width 50 height 11
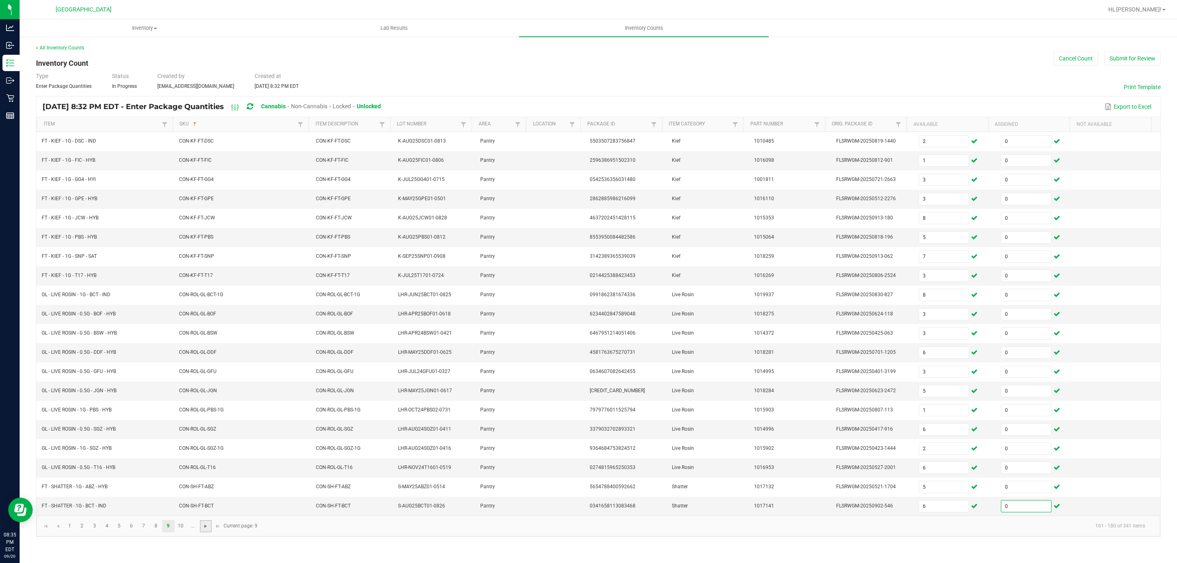
click at [209, 530] on span "Go to the next page" at bounding box center [205, 526] width 7 height 7
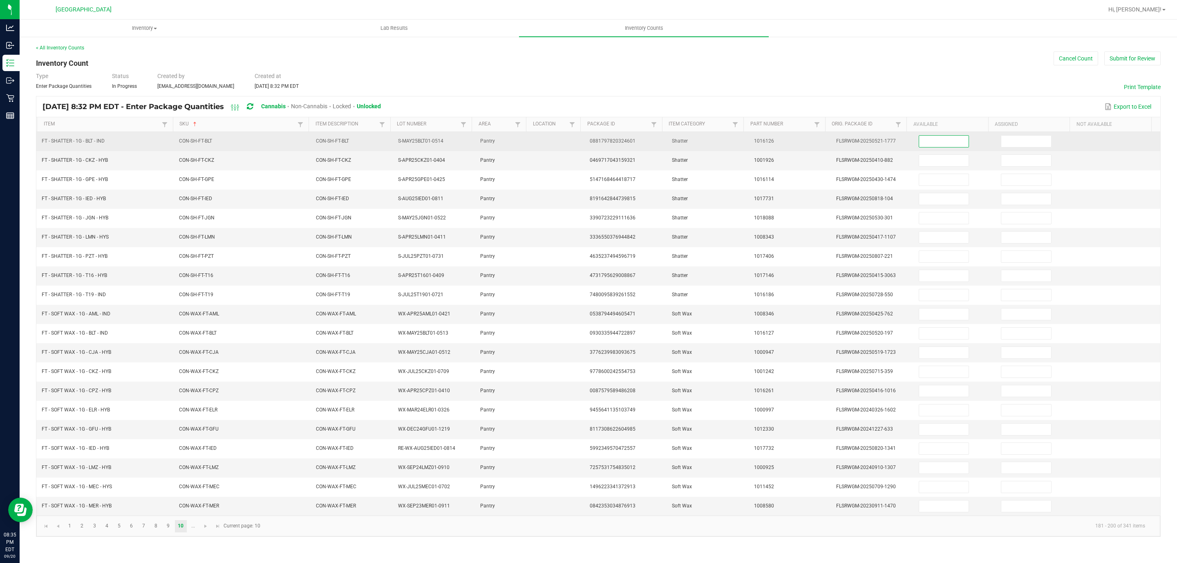
click at [948, 147] on input at bounding box center [945, 141] width 50 height 11
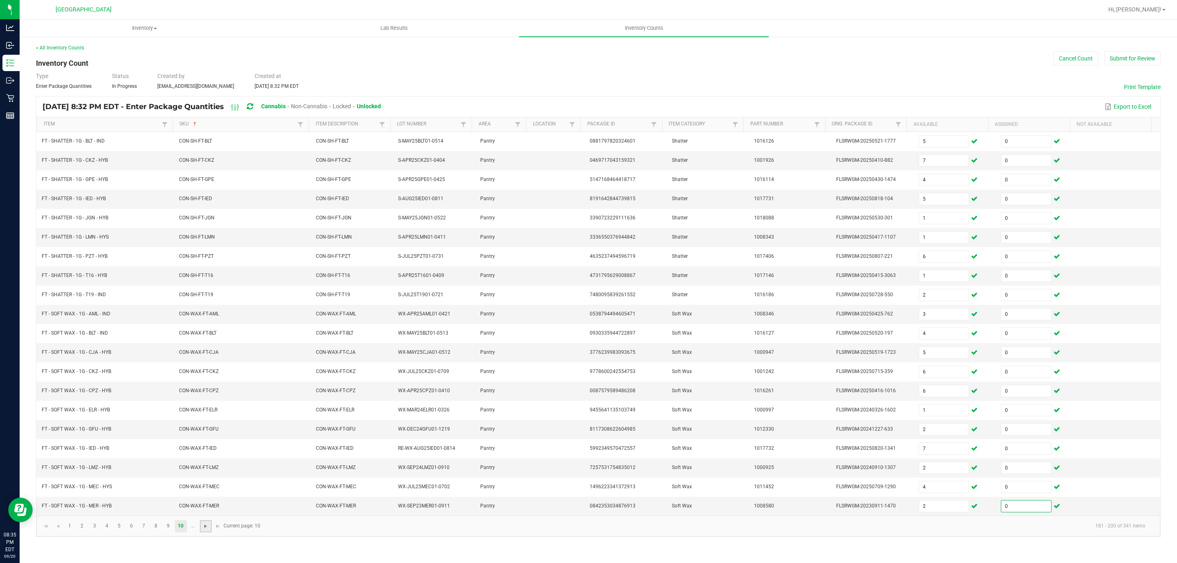
click at [208, 530] on span "Go to the next page" at bounding box center [205, 526] width 7 height 7
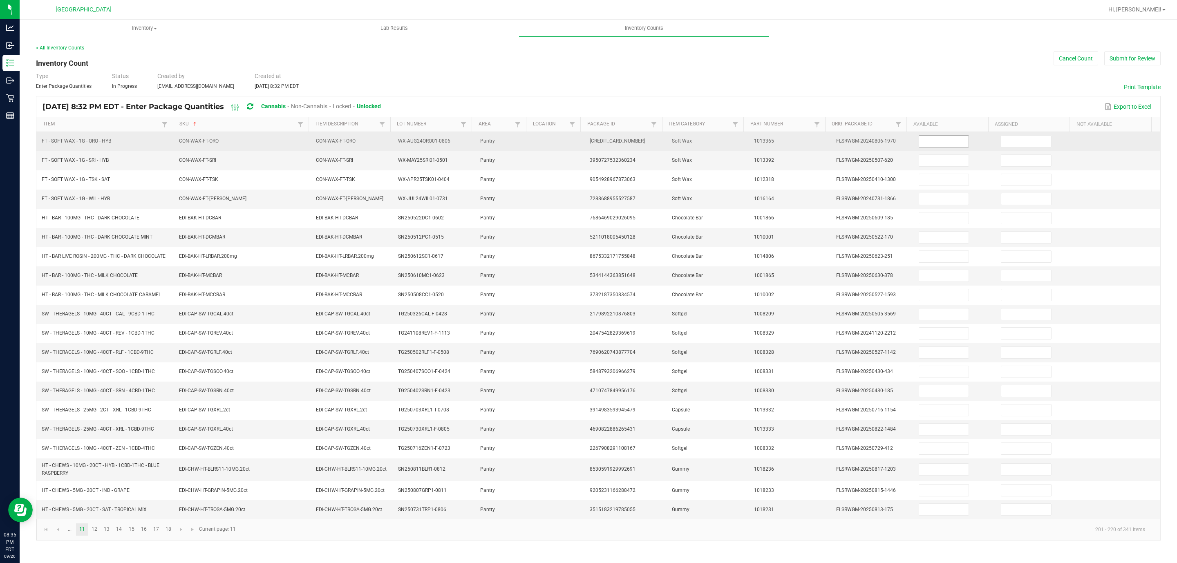
click at [942, 148] on span at bounding box center [944, 141] width 51 height 12
click at [948, 142] on input at bounding box center [945, 141] width 50 height 11
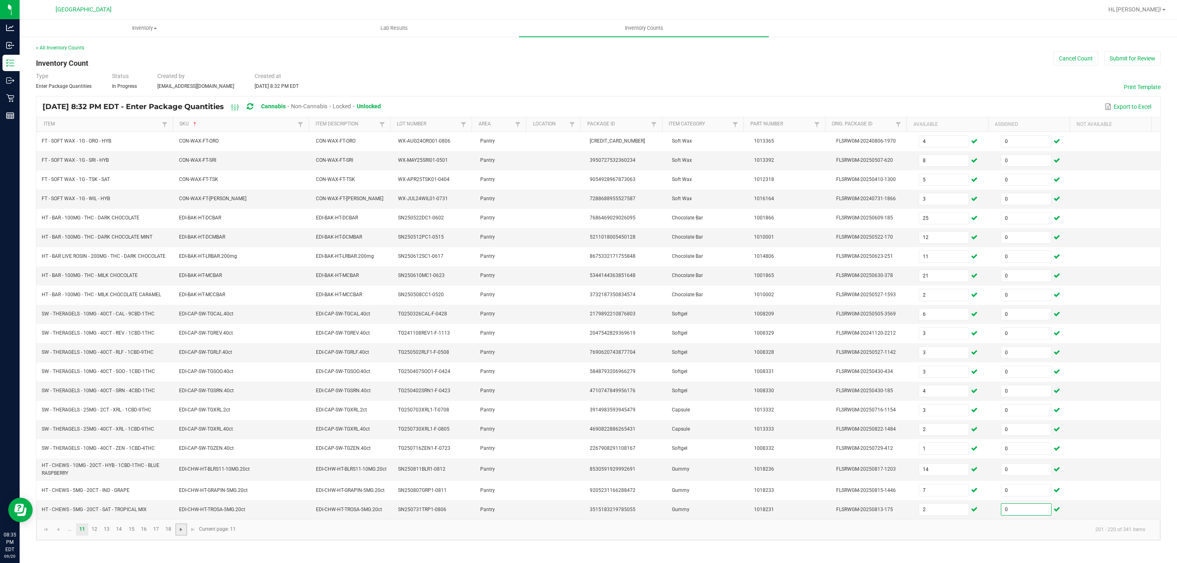
click at [183, 533] on span "Go to the next page" at bounding box center [181, 530] width 7 height 7
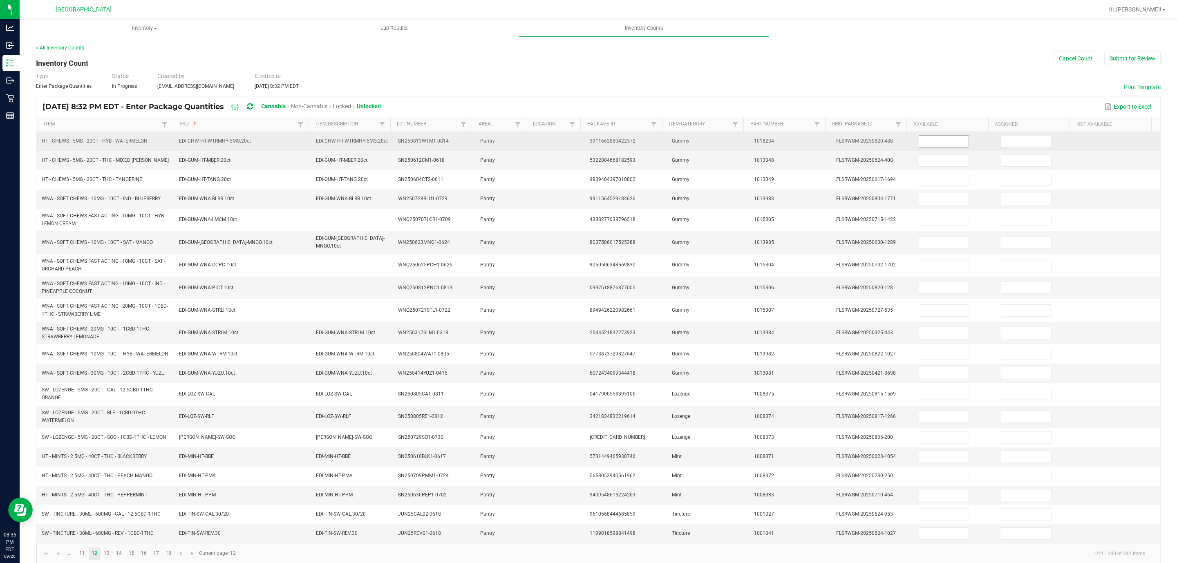
click at [937, 144] on input at bounding box center [945, 141] width 50 height 11
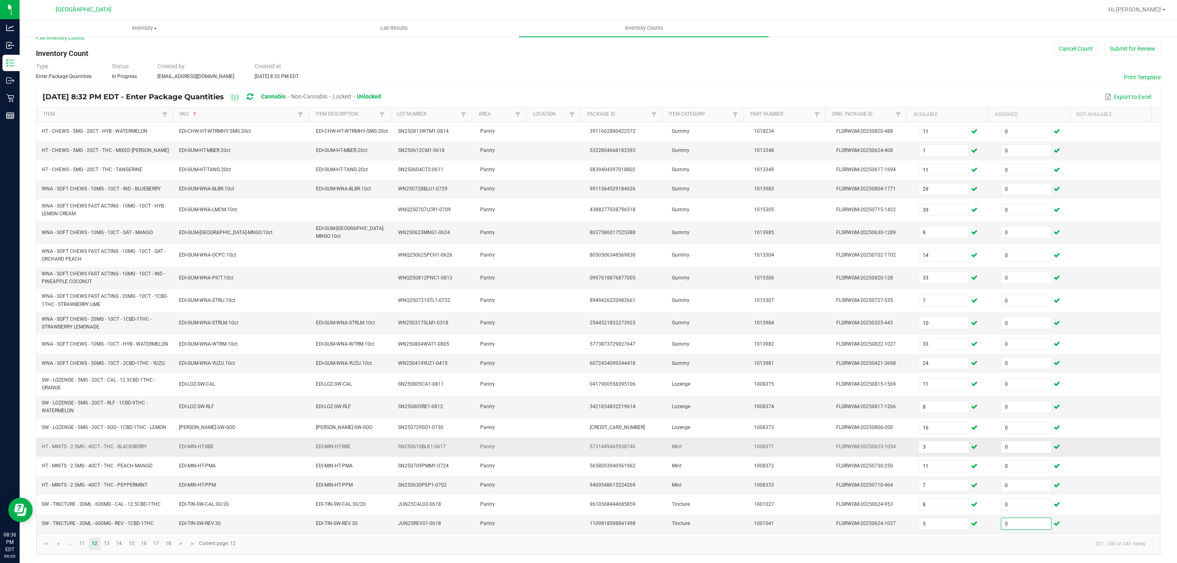
scroll to position [25, 0]
click at [182, 542] on span "Go to the next page" at bounding box center [181, 544] width 7 height 7
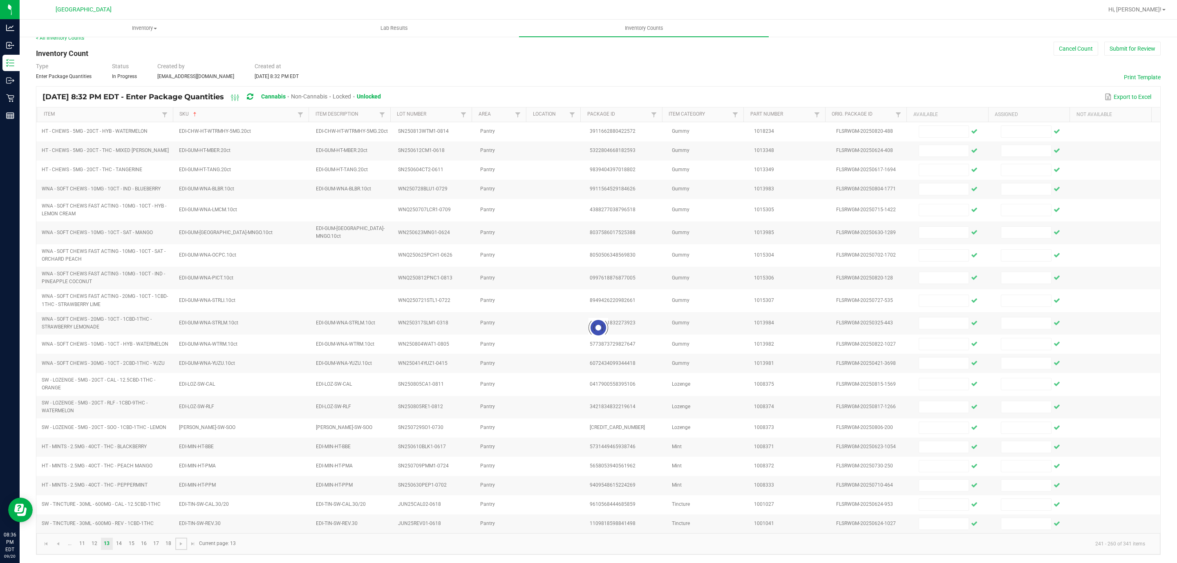
scroll to position [0, 0]
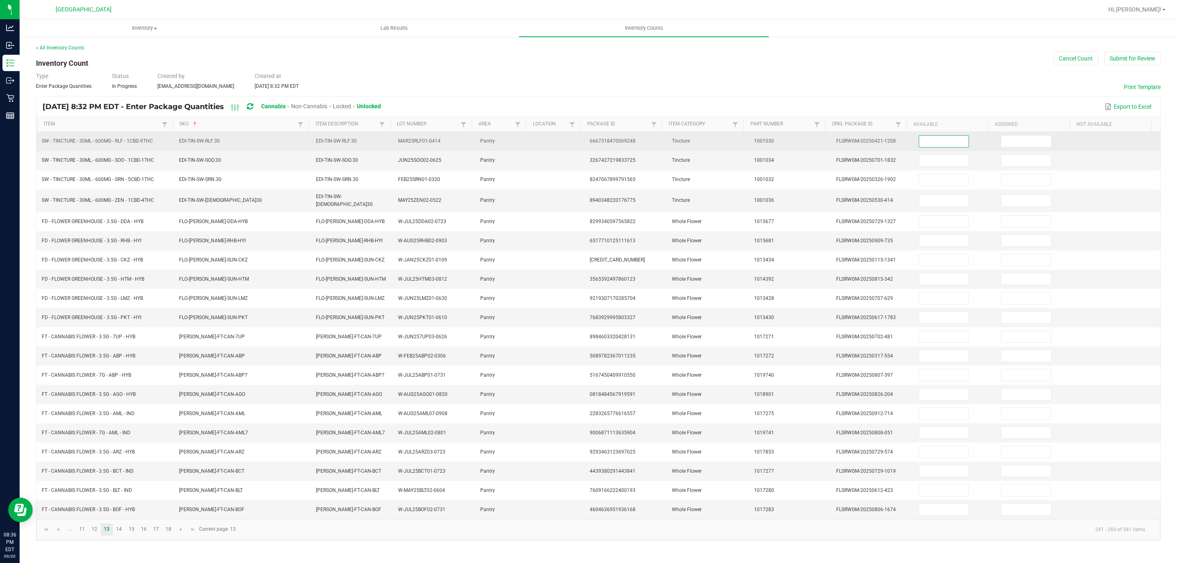
click at [932, 139] on input at bounding box center [945, 141] width 50 height 11
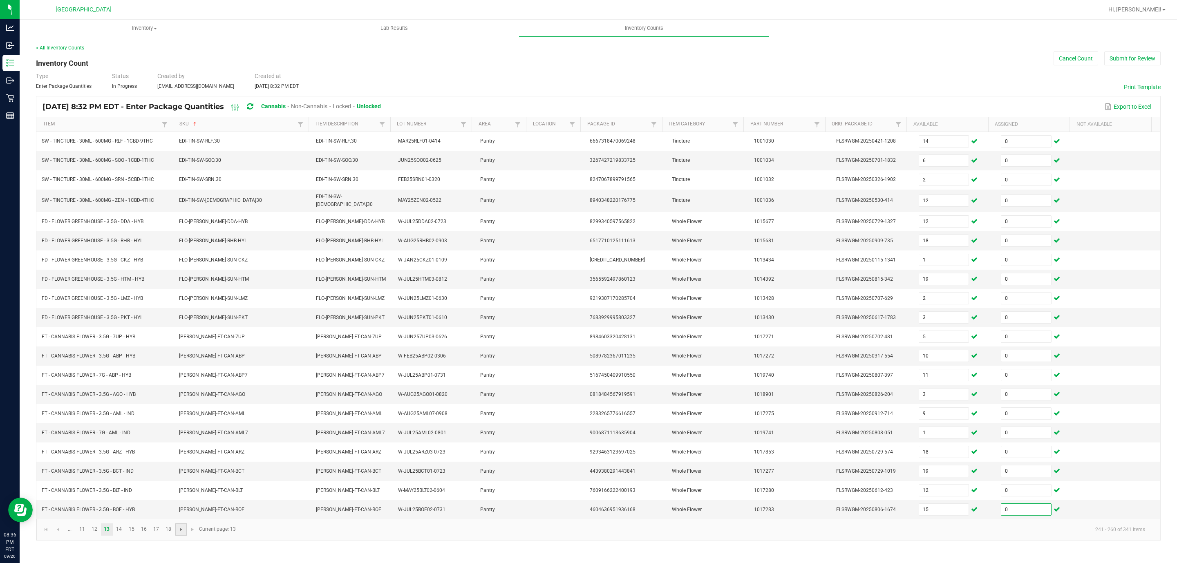
click at [184, 533] on span "Go to the next page" at bounding box center [181, 530] width 7 height 7
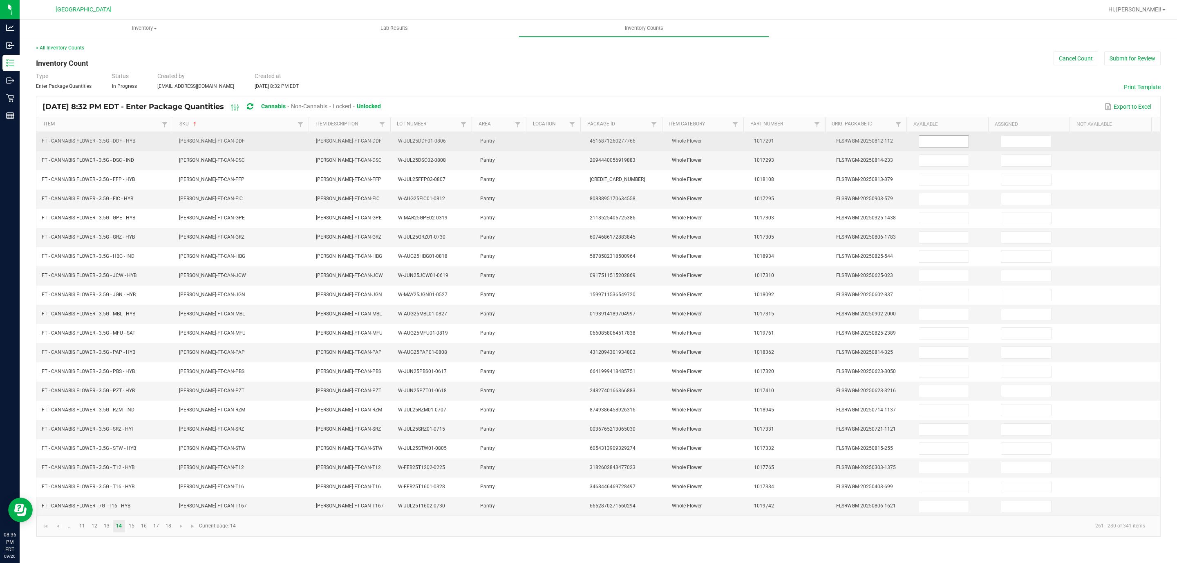
click at [936, 143] on input at bounding box center [945, 141] width 50 height 11
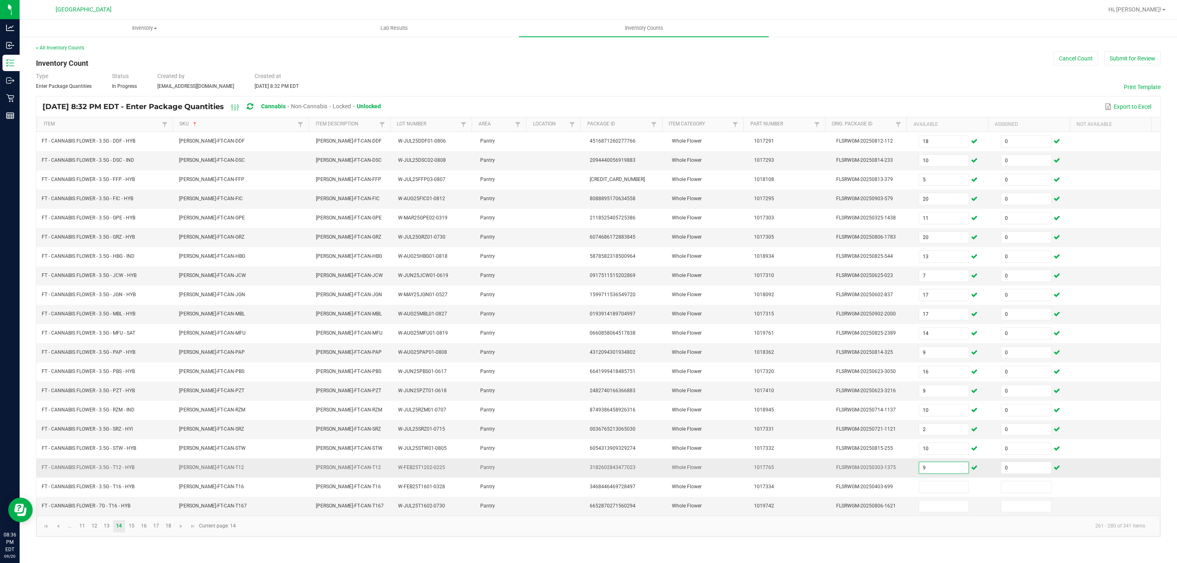
click at [951, 474] on input "9" at bounding box center [945, 467] width 50 height 11
drag, startPoint x: 178, startPoint y: 541, endPoint x: 195, endPoint y: 532, distance: 19.7
click at [179, 530] on span "Go to the next page" at bounding box center [181, 526] width 7 height 7
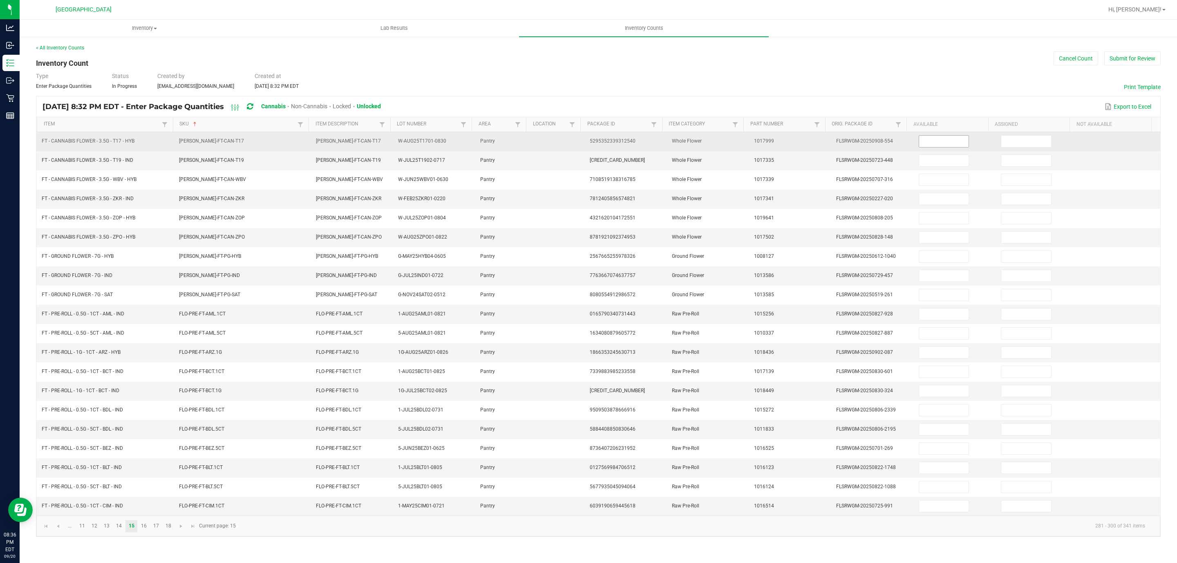
click at [938, 139] on input at bounding box center [945, 141] width 50 height 11
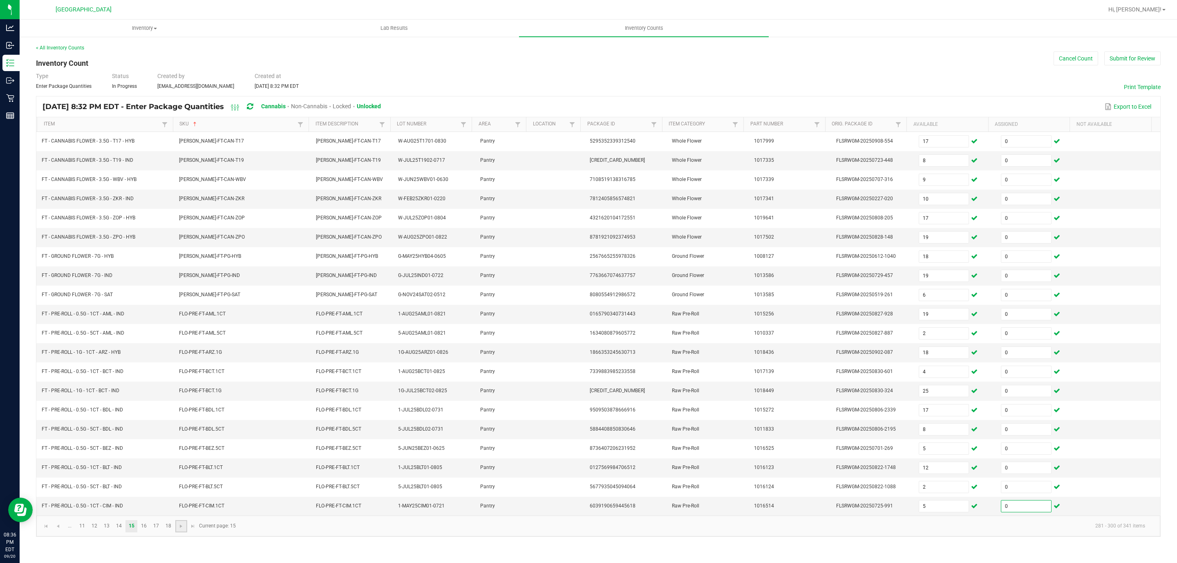
click at [183, 533] on link at bounding box center [181, 526] width 12 height 12
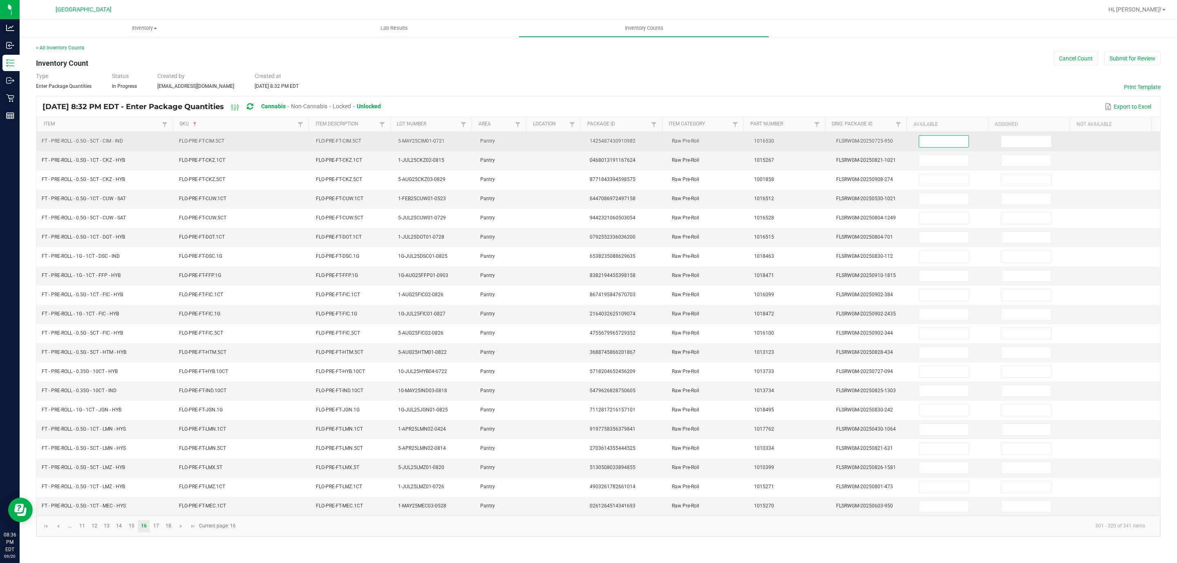
click at [939, 145] on input at bounding box center [945, 141] width 50 height 11
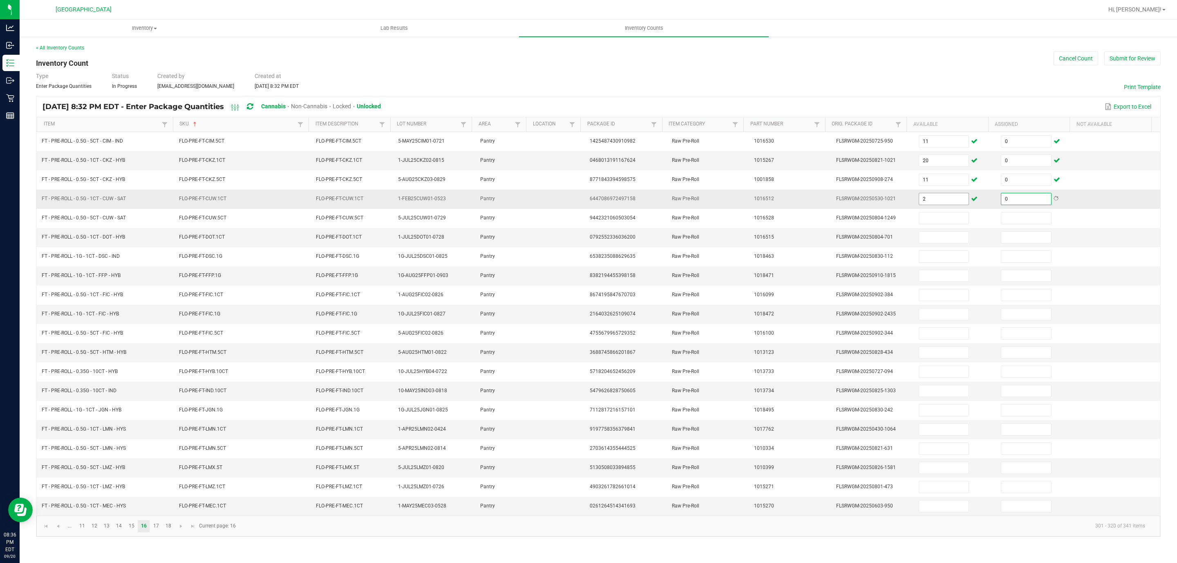
click at [961, 205] on input "2" at bounding box center [945, 198] width 50 height 11
click at [940, 474] on input "2" at bounding box center [945, 467] width 50 height 11
click at [180, 530] on span "Go to the next page" at bounding box center [181, 526] width 7 height 7
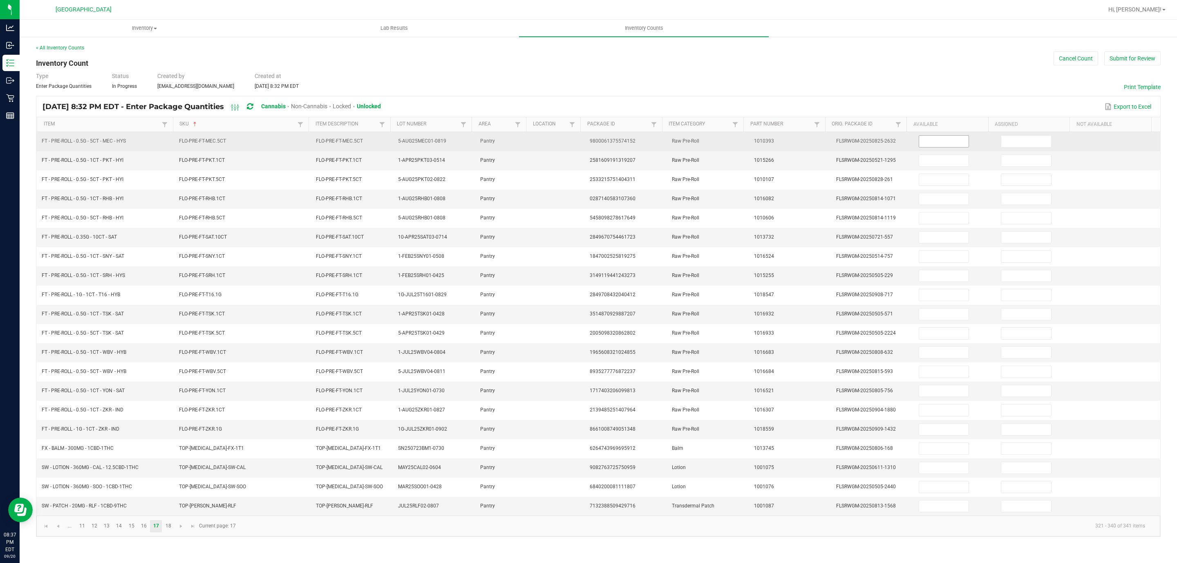
click at [942, 145] on input at bounding box center [945, 141] width 50 height 11
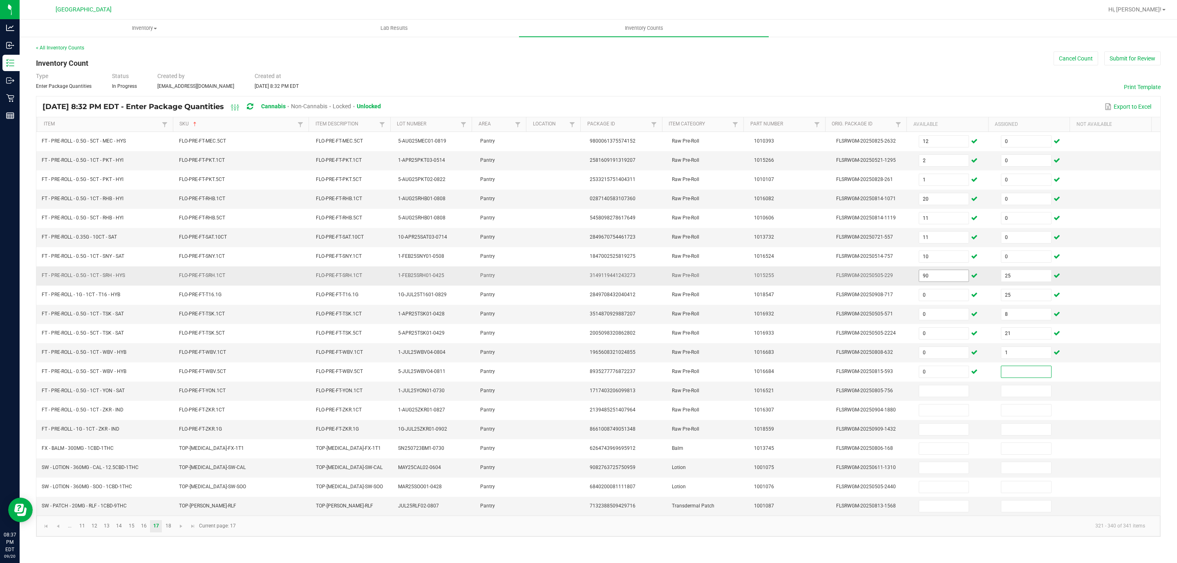
click at [948, 282] on input "90" at bounding box center [945, 275] width 50 height 11
click at [179, 530] on span "Go to the next page" at bounding box center [181, 526] width 7 height 7
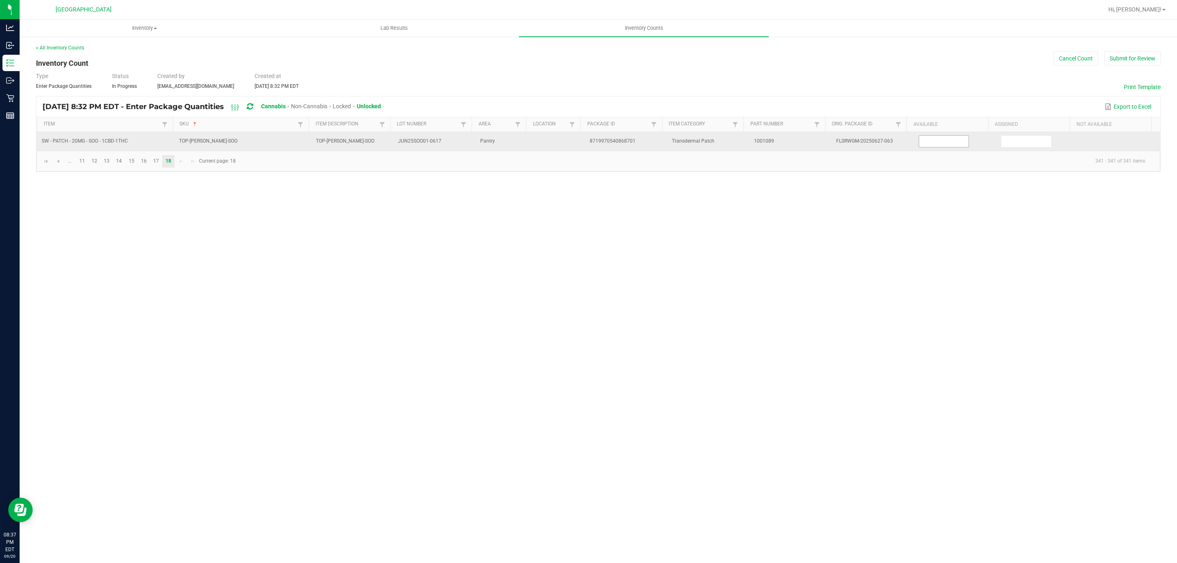
click at [922, 143] on input at bounding box center [945, 141] width 50 height 11
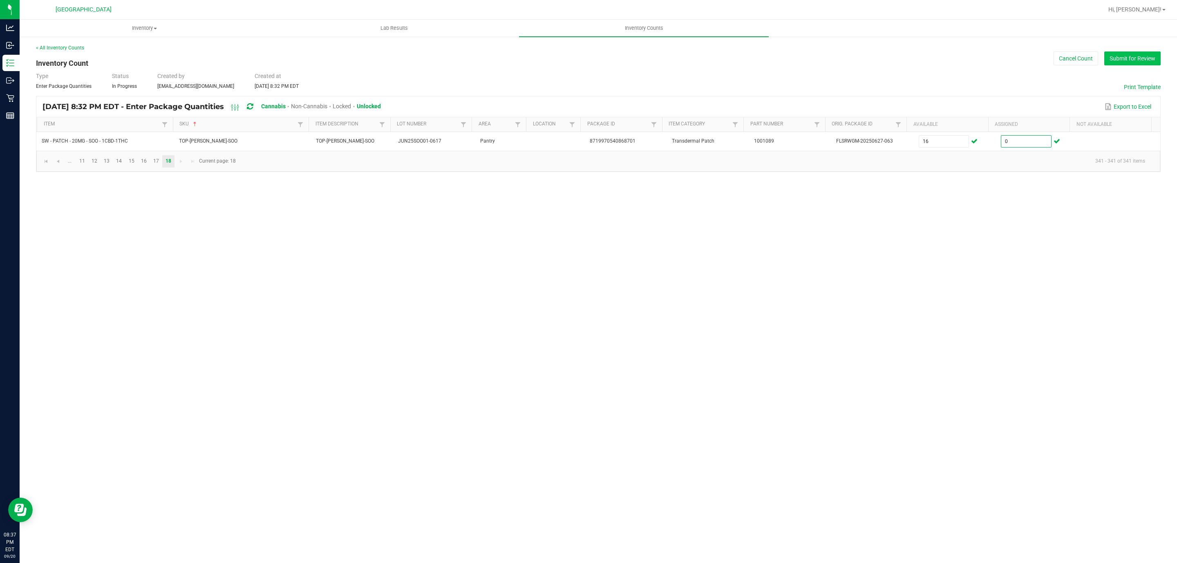
click at [1135, 63] on button "Submit for Review" at bounding box center [1133, 59] width 56 height 14
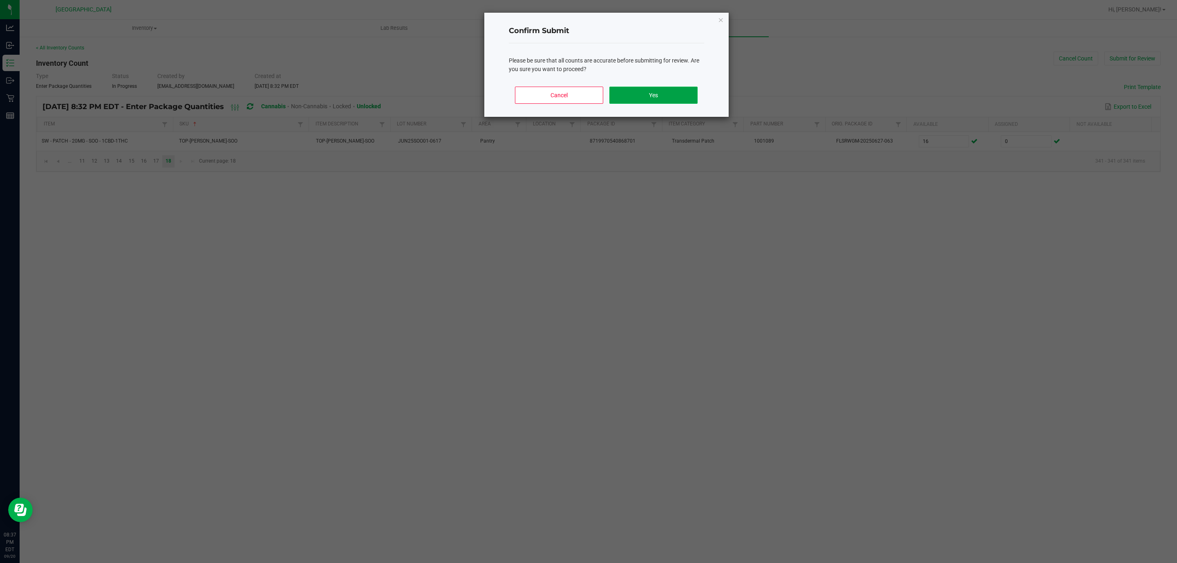
click at [672, 102] on button "Yes" at bounding box center [654, 95] width 88 height 17
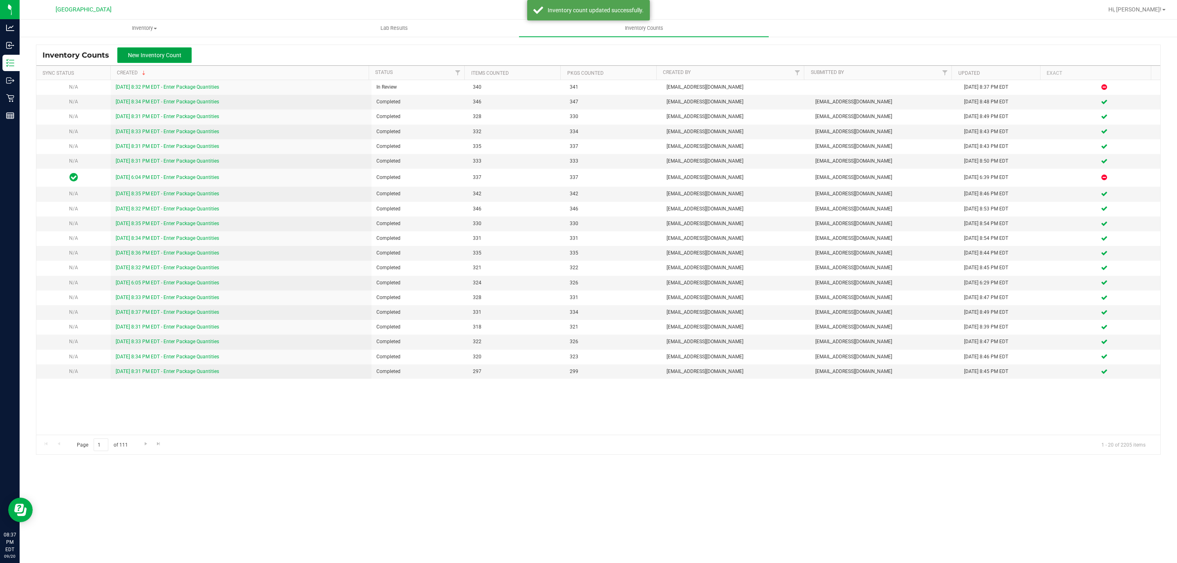
click at [182, 51] on button "New Inventory Count" at bounding box center [154, 55] width 74 height 16
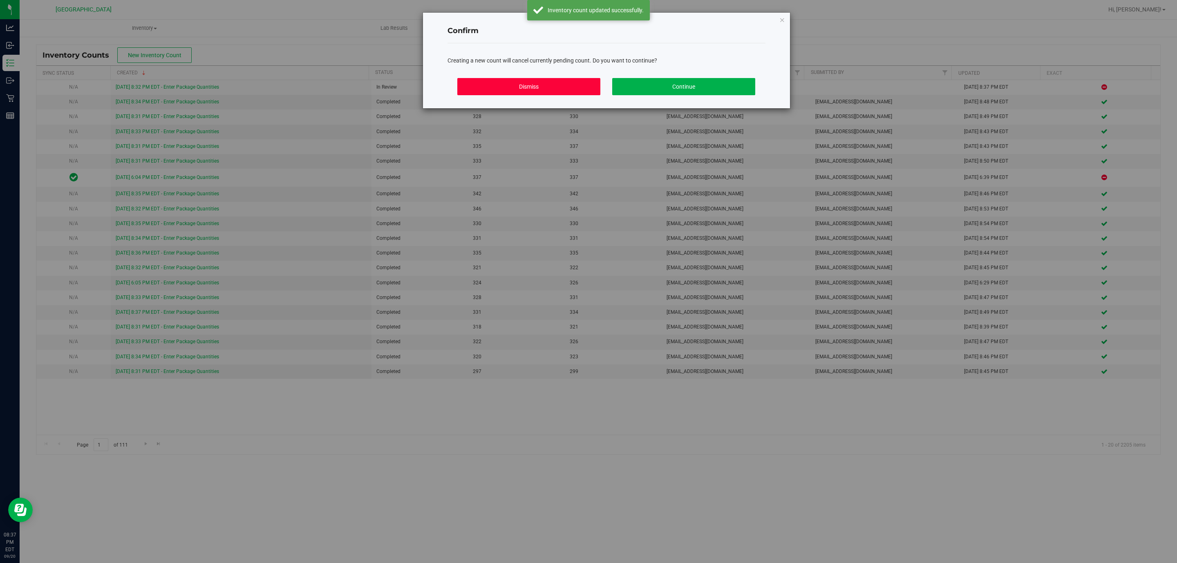
click at [532, 92] on button "Dismiss" at bounding box center [529, 86] width 143 height 17
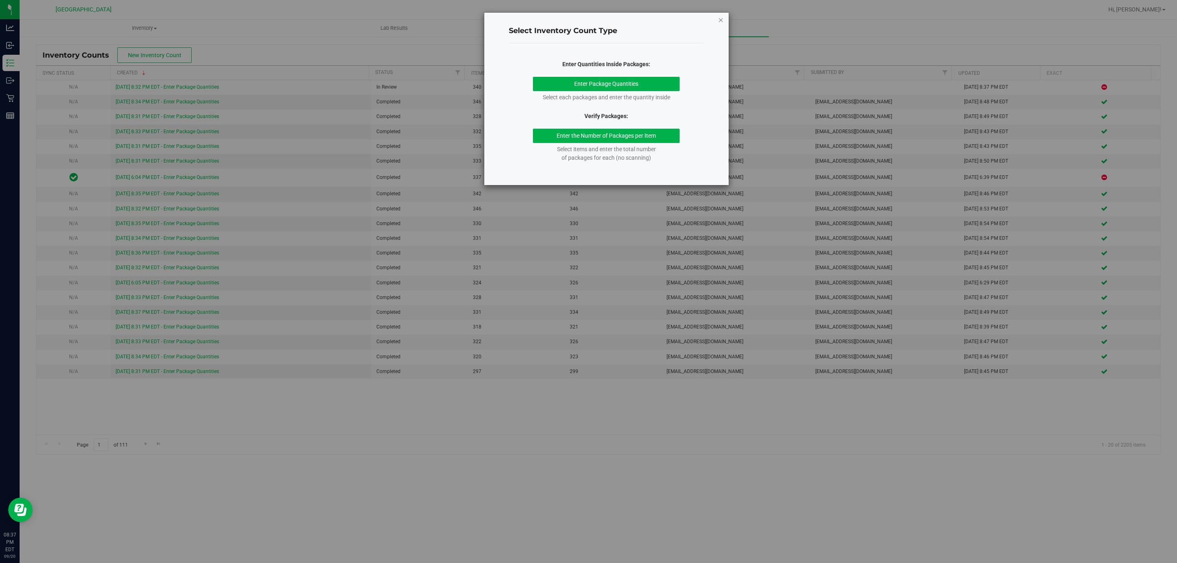
click at [721, 21] on icon "button" at bounding box center [721, 20] width 6 height 10
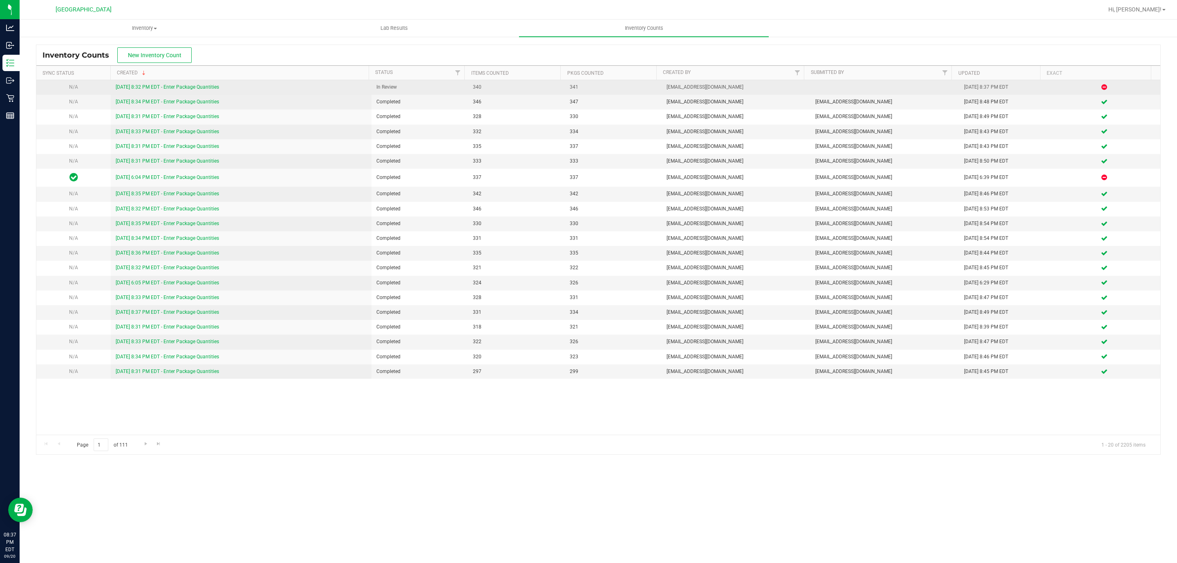
click at [213, 87] on link "[DATE] 8:32 PM EDT - Enter Package Quantities" at bounding box center [167, 87] width 103 height 6
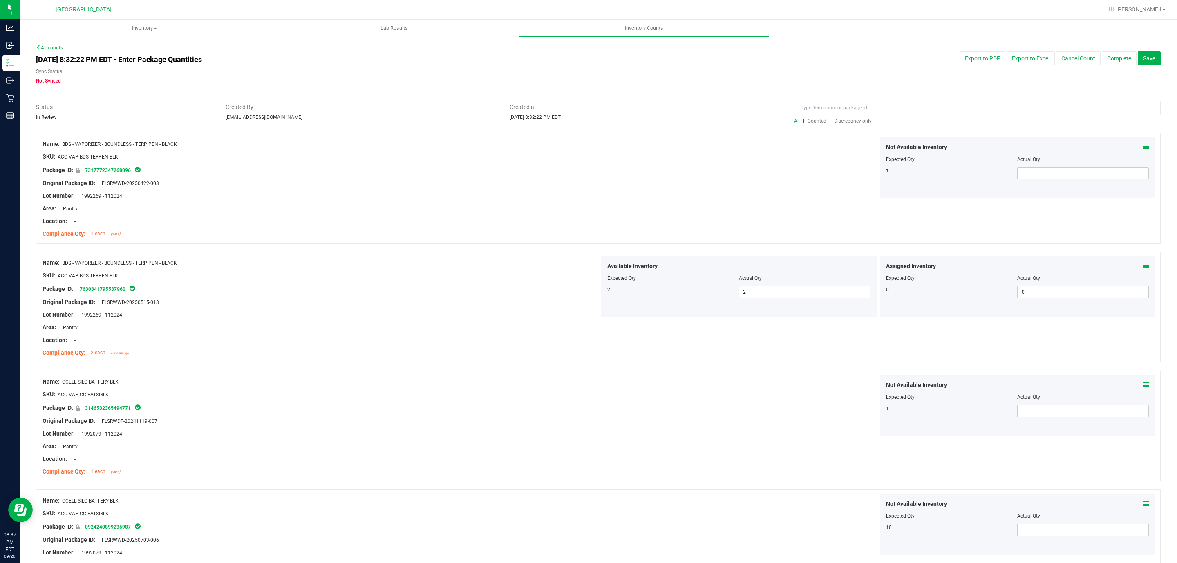
click at [853, 122] on span "Discrepancy only" at bounding box center [853, 121] width 38 height 6
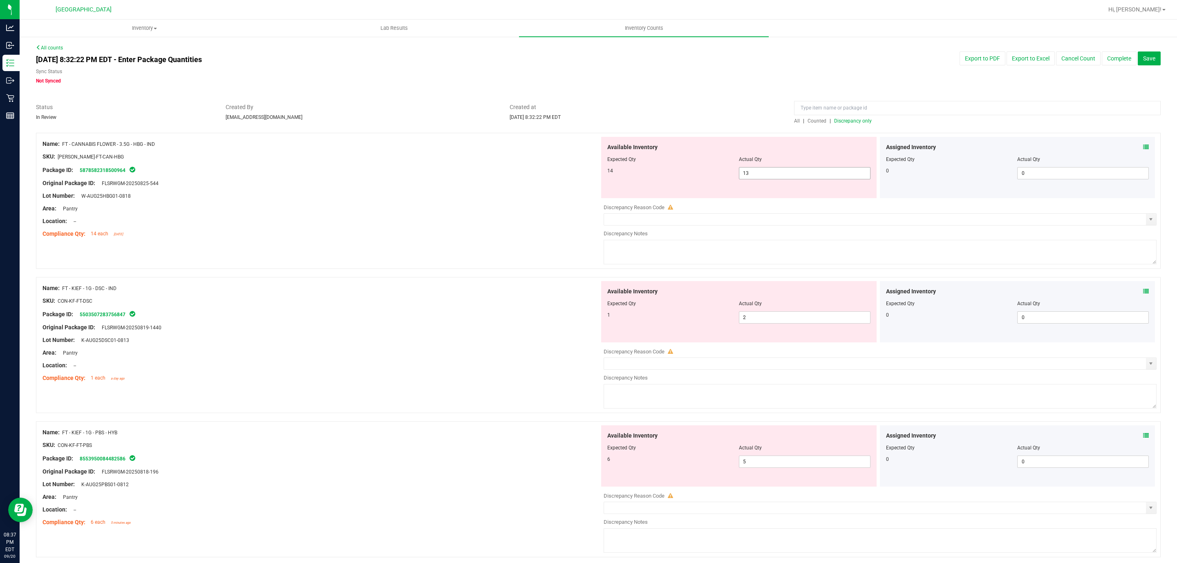
click at [788, 173] on span "13 13" at bounding box center [805, 173] width 132 height 12
click at [509, 215] on div at bounding box center [321, 215] width 557 height 4
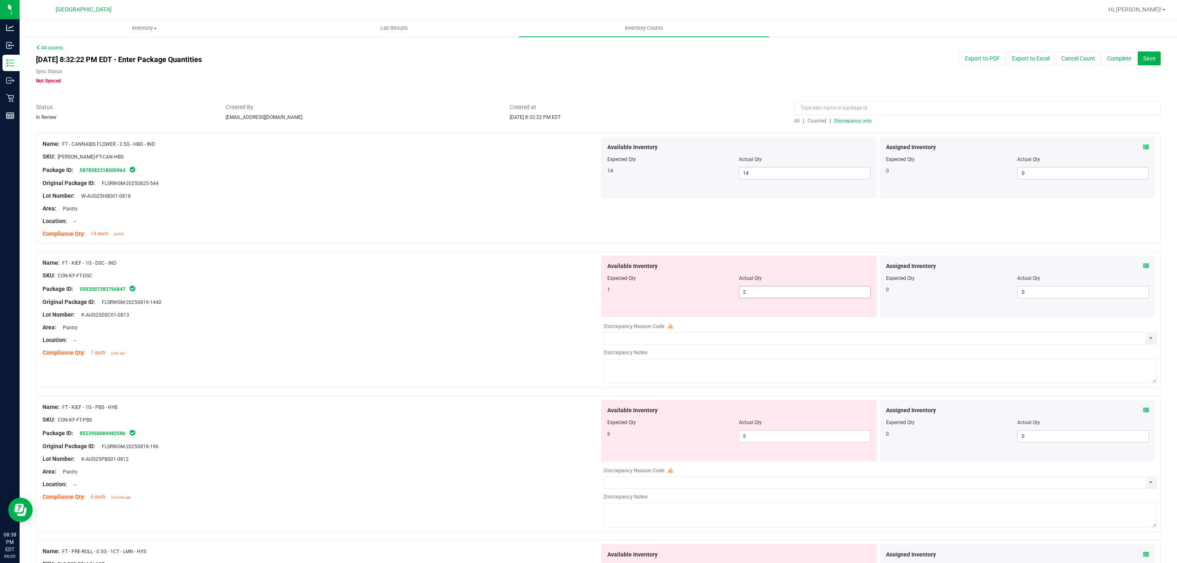
drag, startPoint x: 725, startPoint y: 294, endPoint x: 612, endPoint y: 275, distance: 114.0
click at [625, 276] on div "Available Inventory Expected Qty Actual Qty 1 2 2" at bounding box center [739, 286] width 276 height 61
click at [762, 432] on div "Available Inventory Expected Qty Actual Qty 6 5 5" at bounding box center [739, 430] width 276 height 61
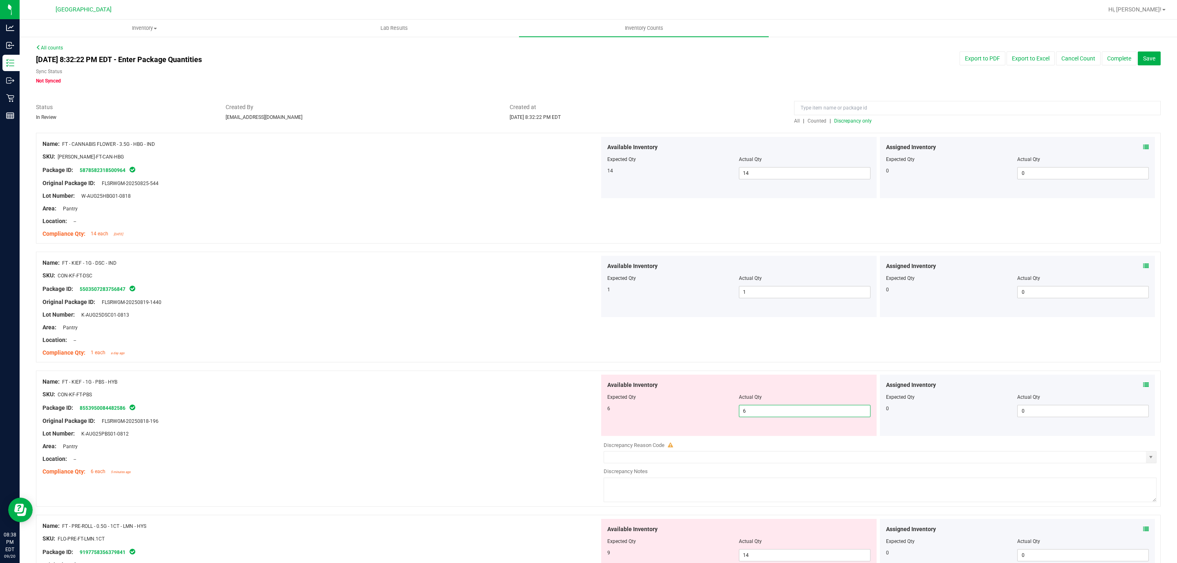
click at [413, 236] on div "Compliance Qty: 14 each [DATE]" at bounding box center [321, 234] width 557 height 9
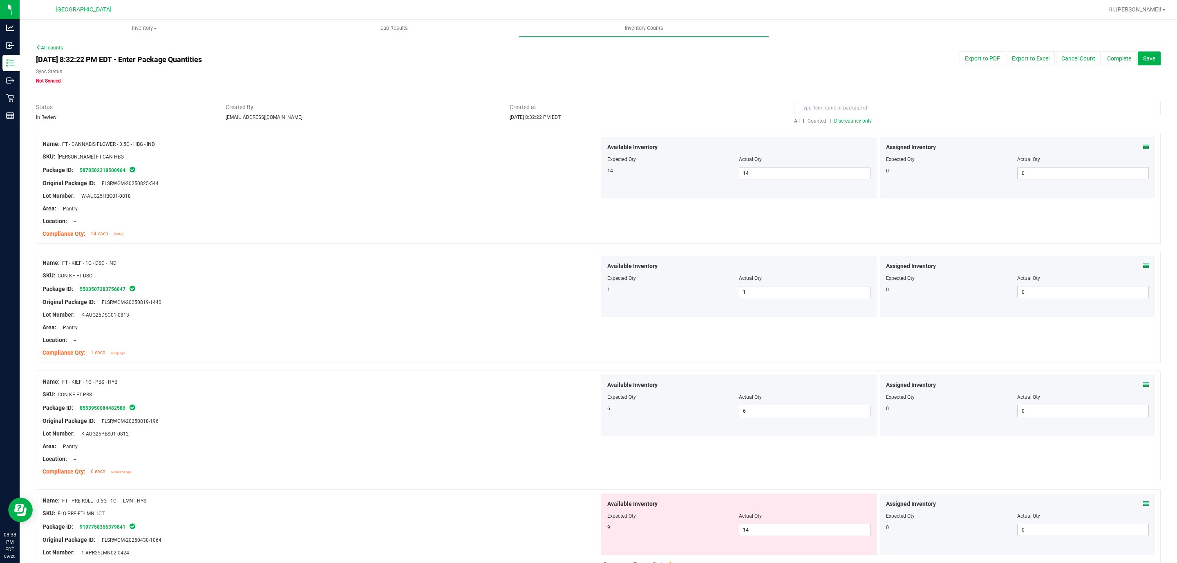
click at [848, 119] on span "Discrepancy only" at bounding box center [853, 121] width 38 height 6
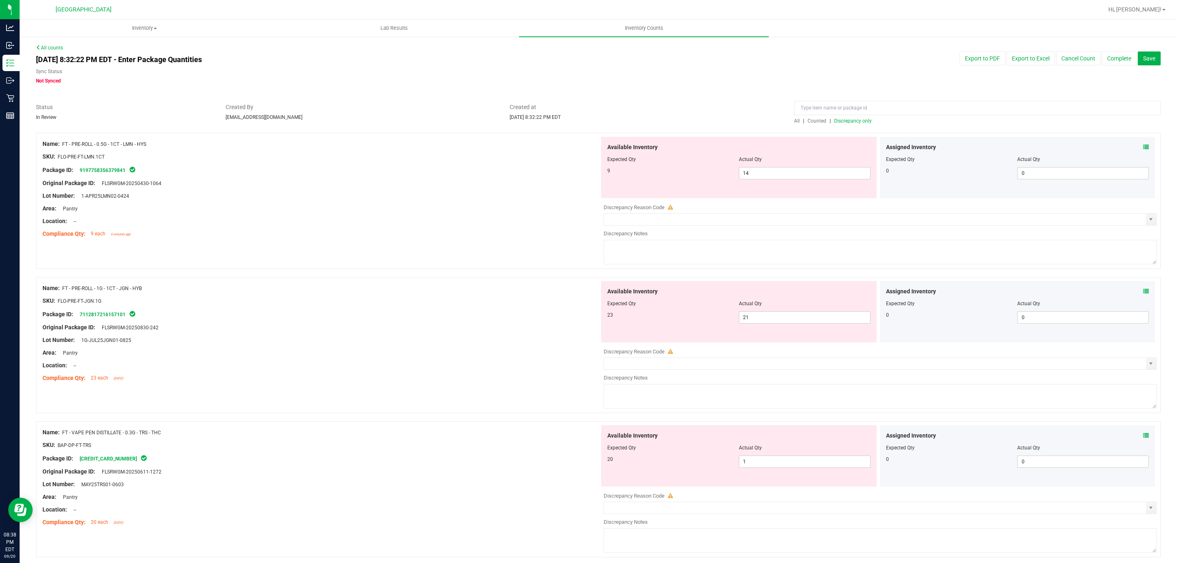
click at [343, 188] on div at bounding box center [321, 190] width 557 height 4
drag, startPoint x: 758, startPoint y: 172, endPoint x: 625, endPoint y: 162, distance: 133.6
click at [649, 162] on div "Available Inventory Expected Qty Actual Qty 9 14 14" at bounding box center [739, 167] width 276 height 61
click at [495, 221] on div "Location: --" at bounding box center [321, 221] width 557 height 9
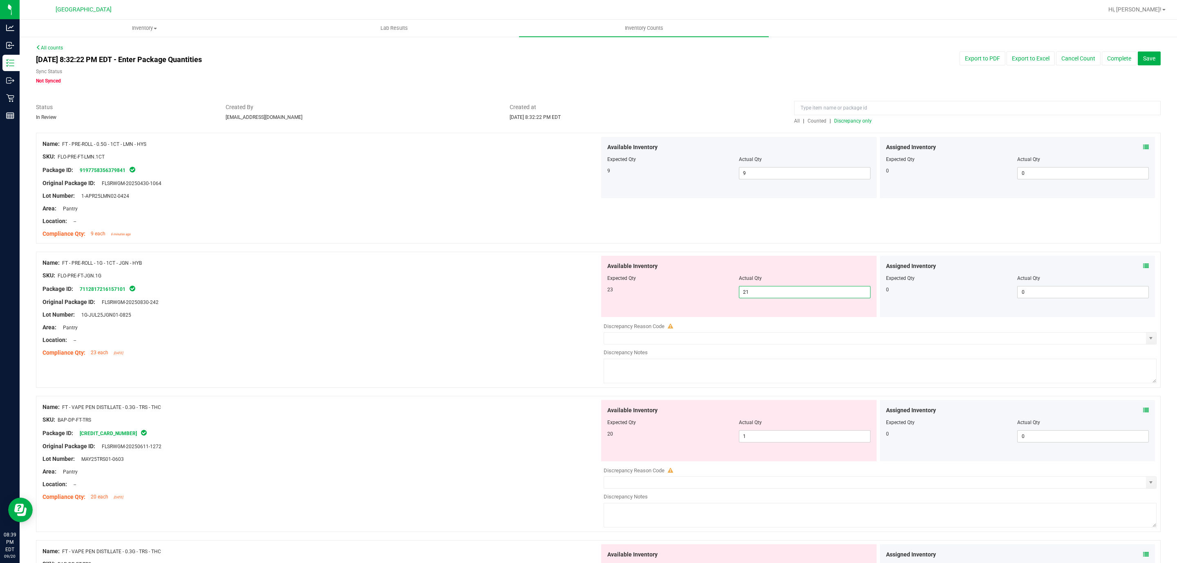
drag, startPoint x: 766, startPoint y: 289, endPoint x: 378, endPoint y: 298, distance: 388.1
click at [517, 291] on div "Name: FT - PRE-ROLL - 1G - 1CT - JGN - HYB SKU: FLO-PRE-FT-JGN.1G Package ID: 7…" at bounding box center [598, 320] width 1125 height 136
click at [551, 291] on div "Package ID: 7112817216157101" at bounding box center [321, 289] width 557 height 10
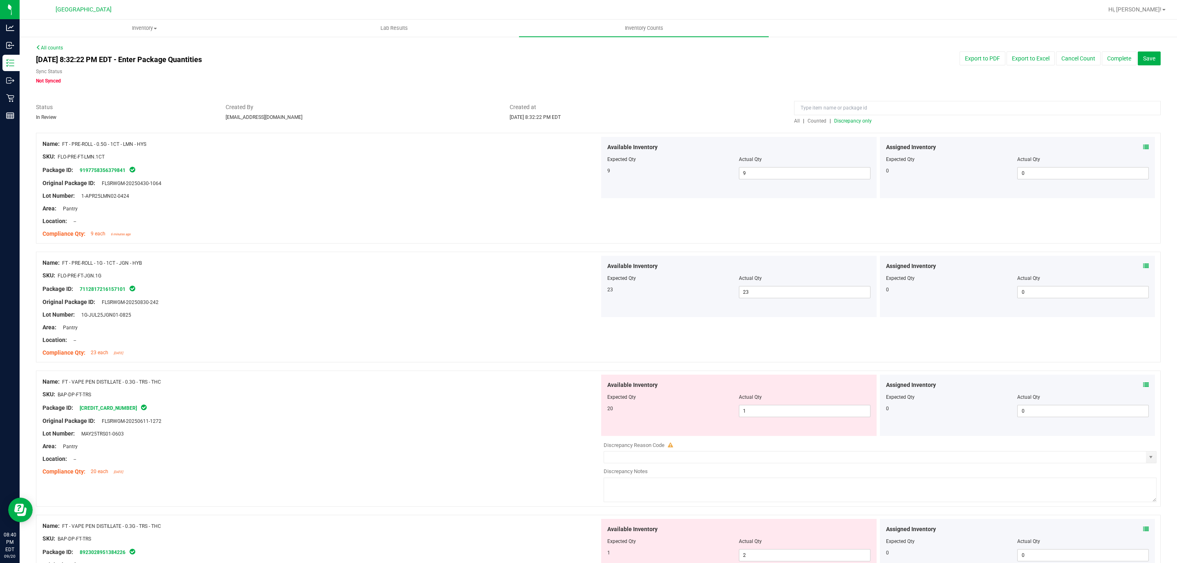
click at [857, 123] on span "Discrepancy only" at bounding box center [853, 121] width 38 height 6
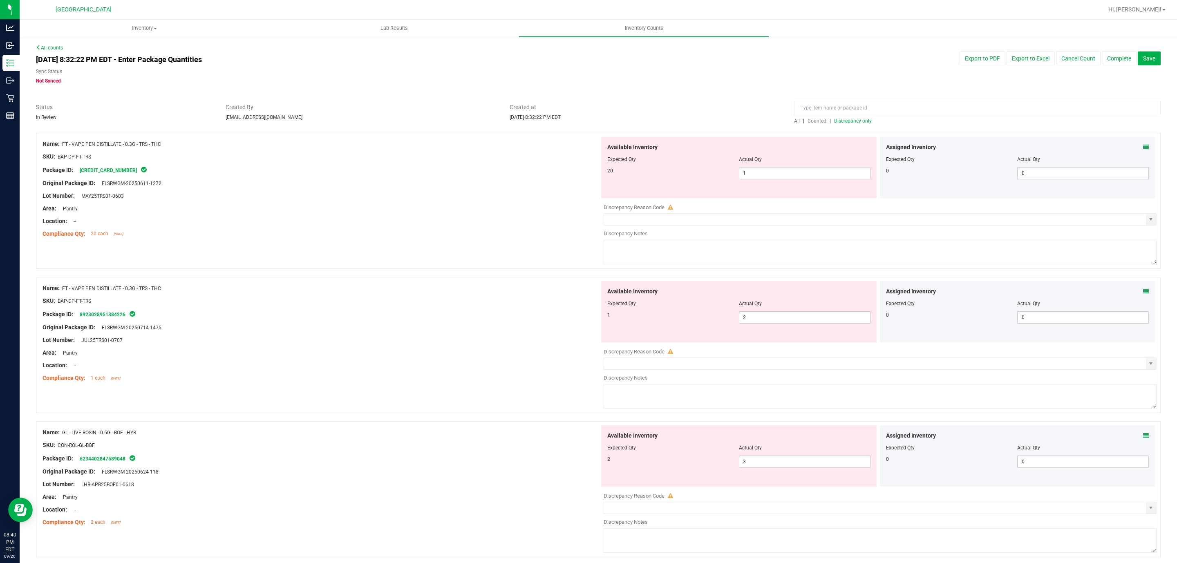
click at [363, 201] on div at bounding box center [321, 202] width 557 height 4
drag, startPoint x: 768, startPoint y: 172, endPoint x: 570, endPoint y: 157, distance: 199.2
click at [573, 157] on div "Name: FT - VAPE PEN DISTILLATE - 0.3G - TRS - THC SKU: BAP-DP-FT-TRS Package ID…" at bounding box center [598, 201] width 1125 height 136
click at [441, 227] on div at bounding box center [321, 228] width 557 height 4
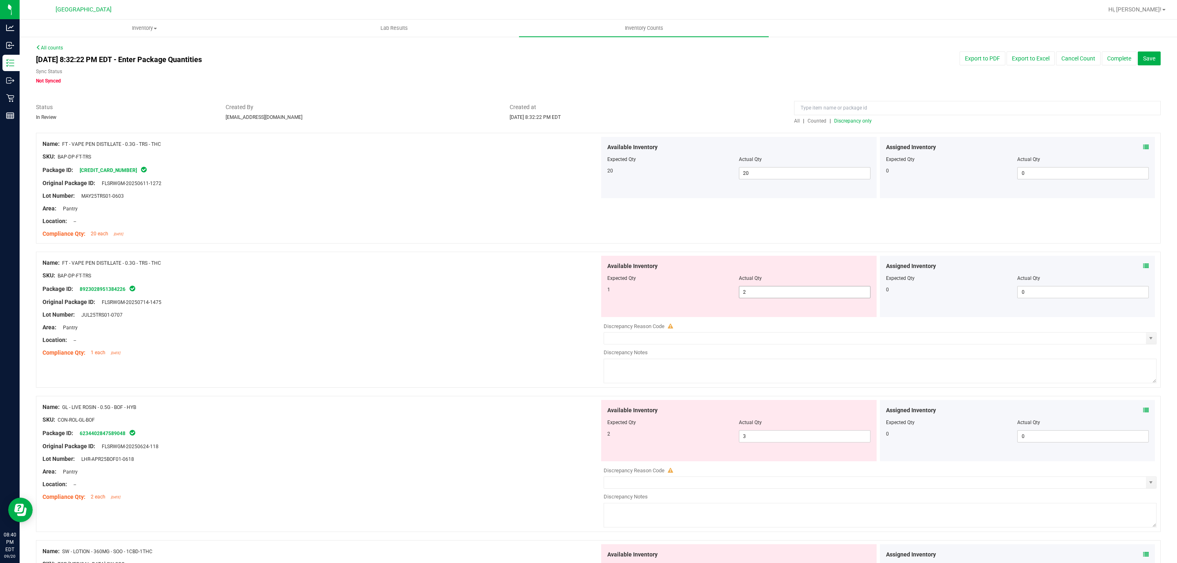
drag, startPoint x: 689, startPoint y: 294, endPoint x: 535, endPoint y: 296, distance: 153.3
click at [665, 294] on div "1 2 2" at bounding box center [739, 292] width 263 height 12
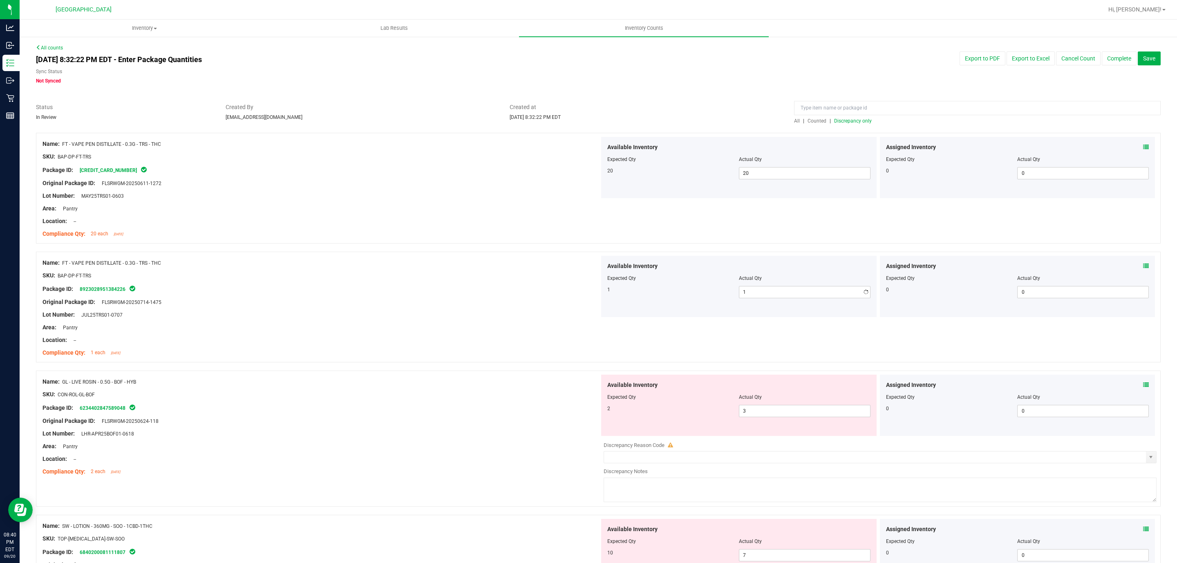
click at [377, 291] on div "Package ID: 8923028951384226" at bounding box center [321, 289] width 557 height 10
click at [855, 119] on span "Discrepancy only" at bounding box center [853, 121] width 38 height 6
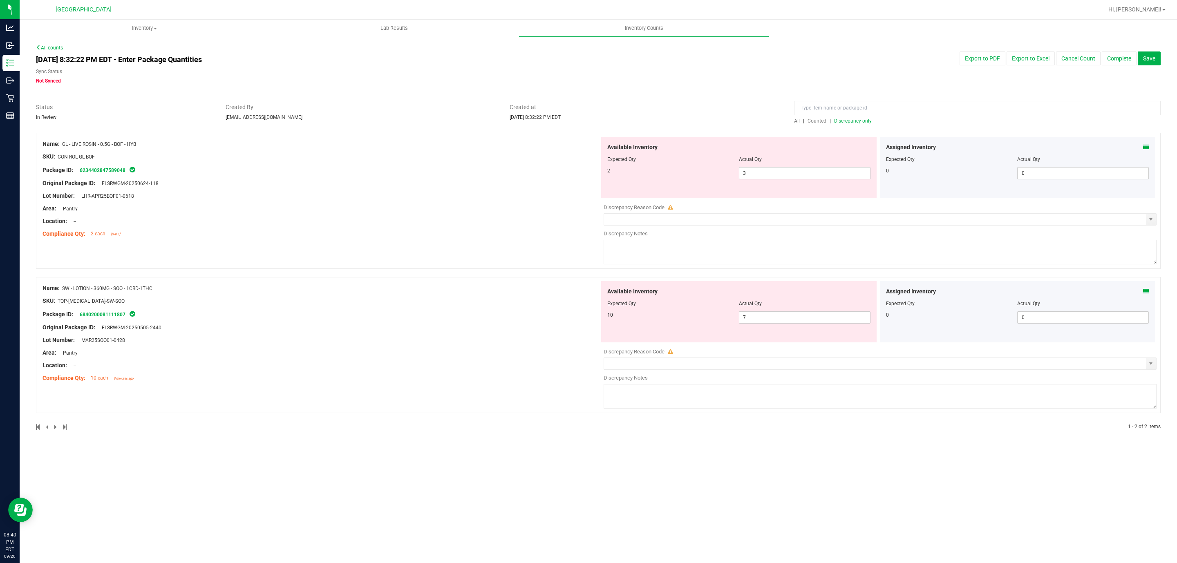
click at [477, 192] on div "Lot Number: LHR-APR25BOF01-0618" at bounding box center [321, 196] width 557 height 9
drag, startPoint x: 752, startPoint y: 172, endPoint x: 541, endPoint y: 167, distance: 211.4
click at [589, 167] on div "Name: GL - LIVE ROSIN - 0.5G - BOF - HYB SKU: CON-ROL-GL-BOF Package ID: 623440…" at bounding box center [598, 201] width 1125 height 136
click at [489, 218] on div "Location: --" at bounding box center [321, 221] width 557 height 9
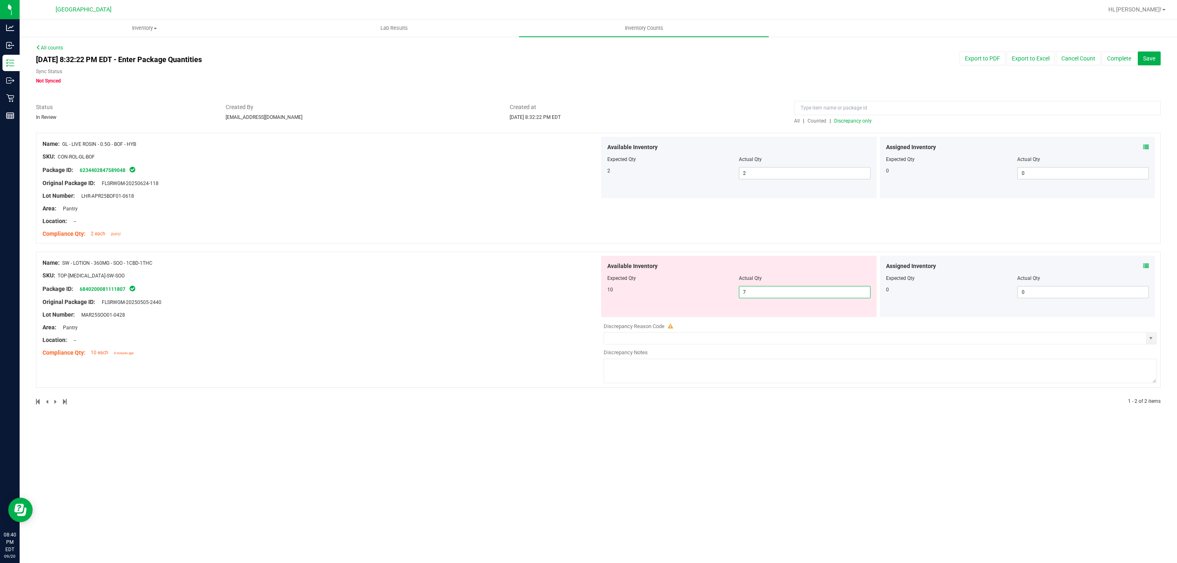
drag, startPoint x: 766, startPoint y: 292, endPoint x: 540, endPoint y: 269, distance: 227.3
click at [561, 269] on div "Name: SW - LOTION - 360MG - SOO - 1CBD-1THC SKU: TOP-[MEDICAL_DATA]-SW-SOO Pack…" at bounding box center [598, 320] width 1125 height 136
click at [540, 269] on div at bounding box center [321, 269] width 557 height 4
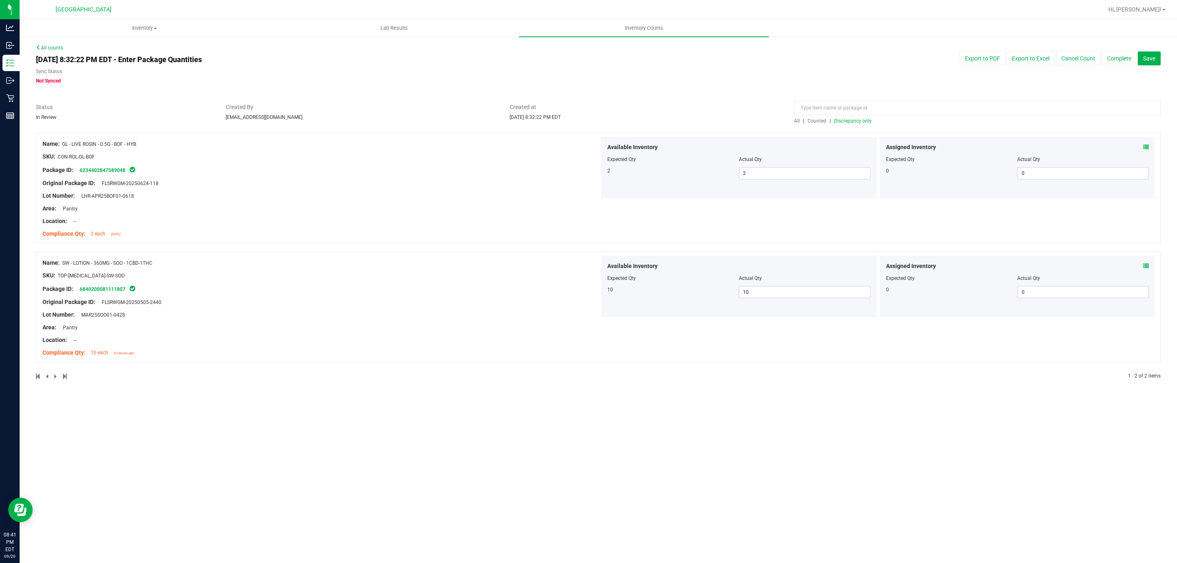
click at [857, 121] on span "Discrepancy only" at bounding box center [853, 121] width 38 height 6
